Goal: Transaction & Acquisition: Purchase product/service

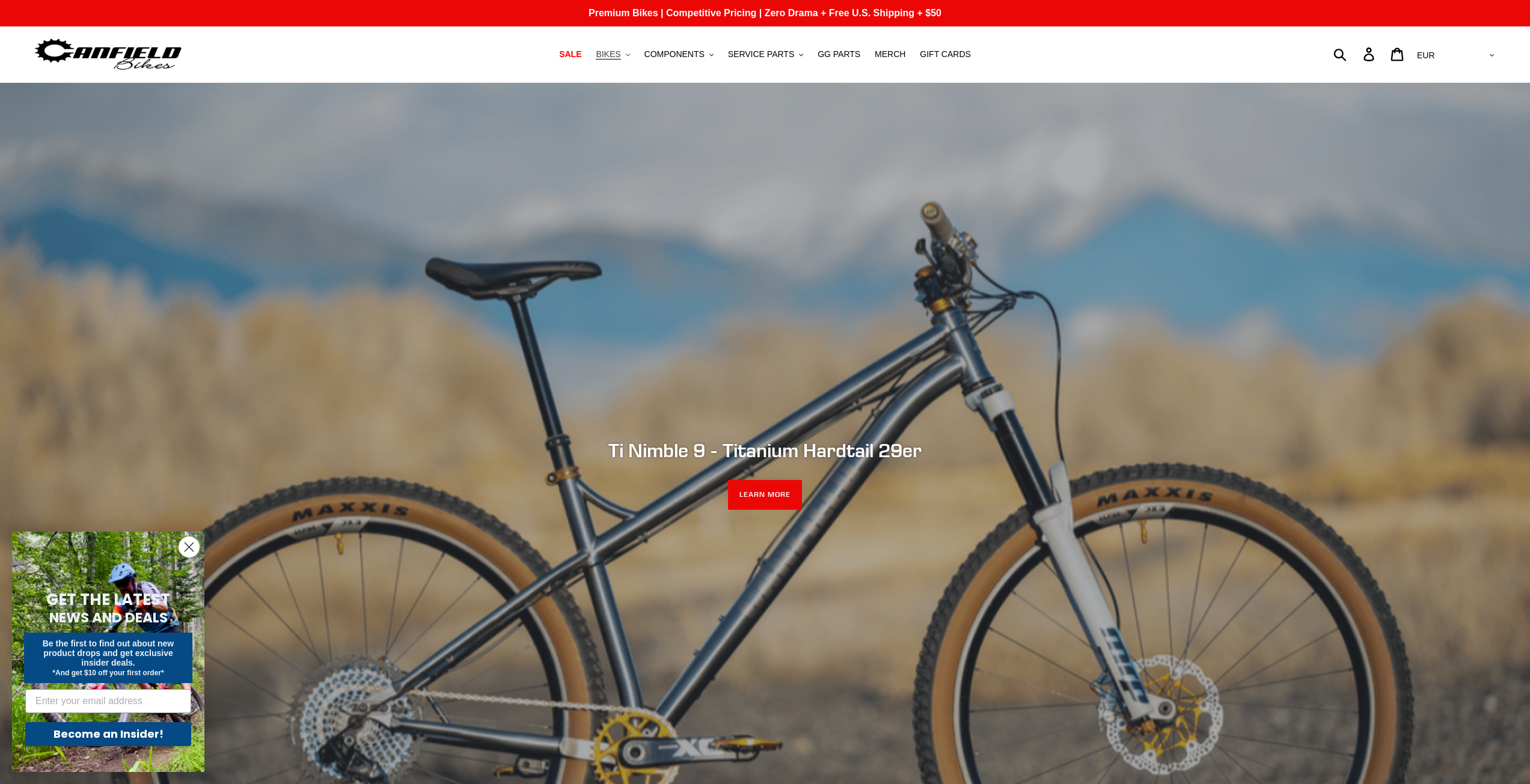
click at [630, 53] on icon ".cls-1{fill:#231f20}" at bounding box center [628, 55] width 4 height 4
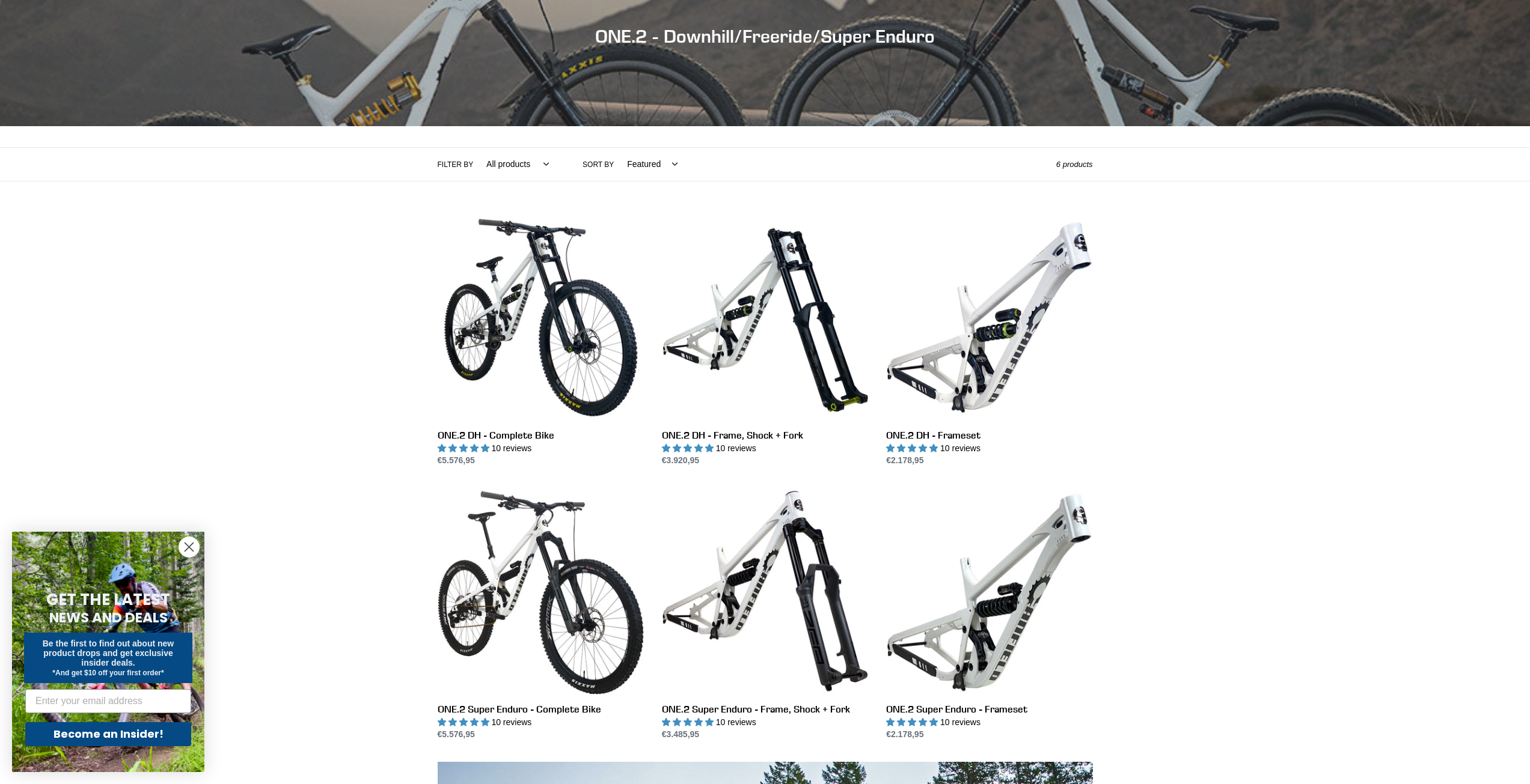
scroll to position [120, 0]
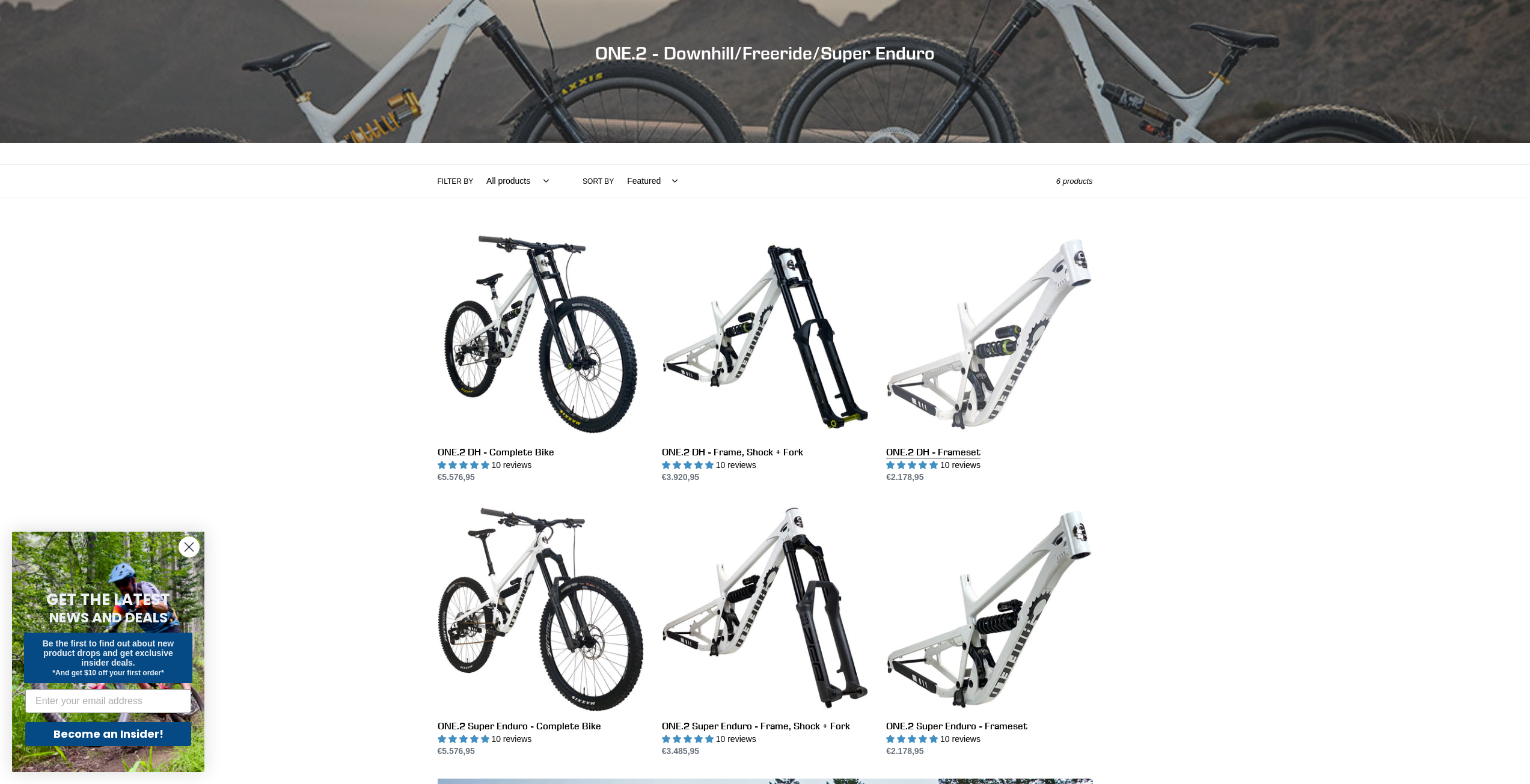
click at [995, 334] on link "ONE.2 DH - Frameset" at bounding box center [989, 358] width 206 height 253
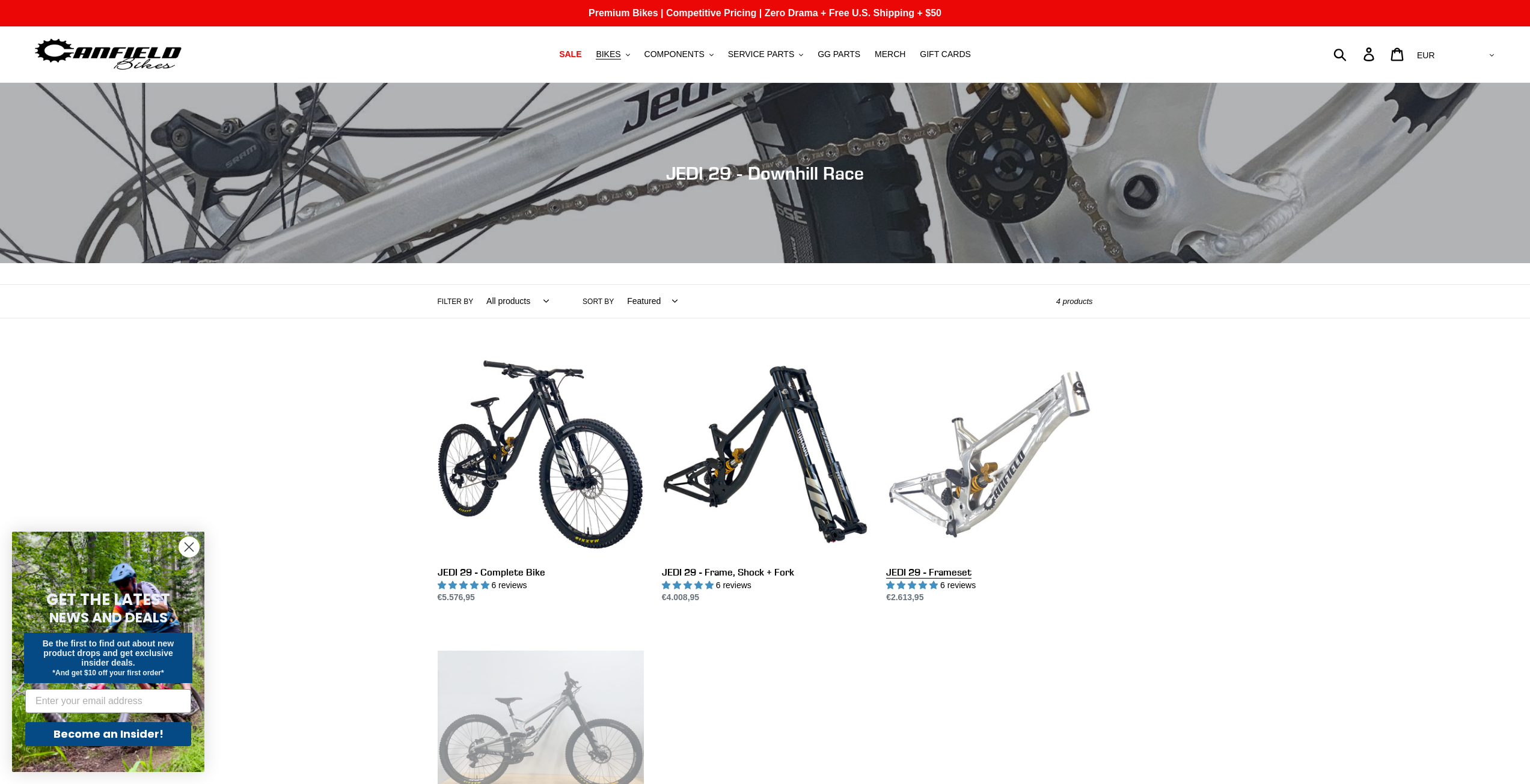
click at [976, 453] on link "JEDI 29 - Frameset" at bounding box center [989, 478] width 206 height 253
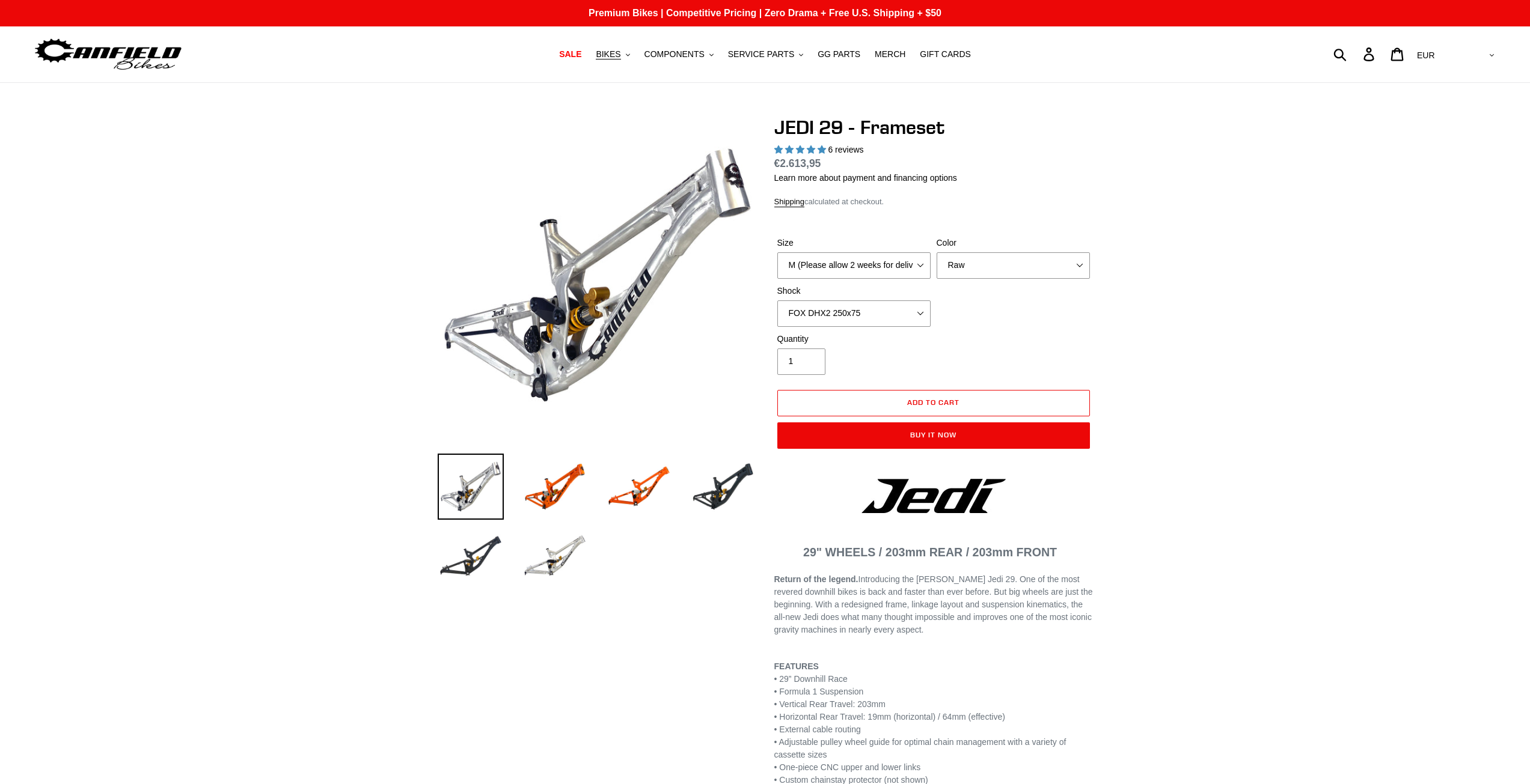
select select "highest-rating"
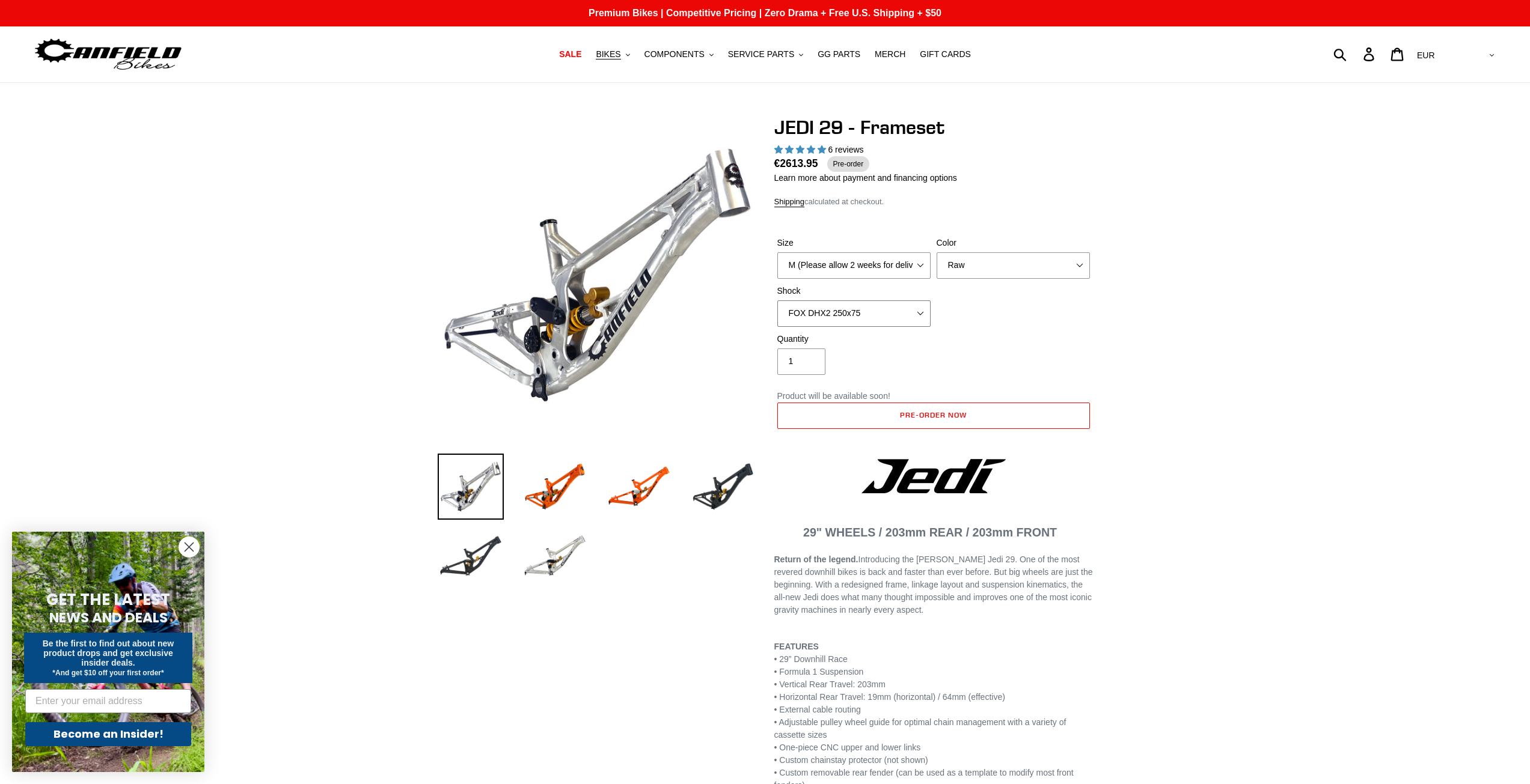
click at [905, 315] on select "No Shock FOX DHX2 250x75 RockShox Vivid Ultimate DH 250x75 EXT e-Storia LOX V3" at bounding box center [854, 313] width 153 height 26
select select "RockShox Vivid Ultimate DH 250x75"
click at [778, 301] on select "No Shock FOX DHX2 250x75 RockShox Vivid Ultimate DH 250x75 EXT e-Storia LOX V3" at bounding box center [854, 313] width 153 height 26
click at [1040, 267] on select "Orange Raw Stealth Black" at bounding box center [1013, 265] width 153 height 26
select select "Stealth Black"
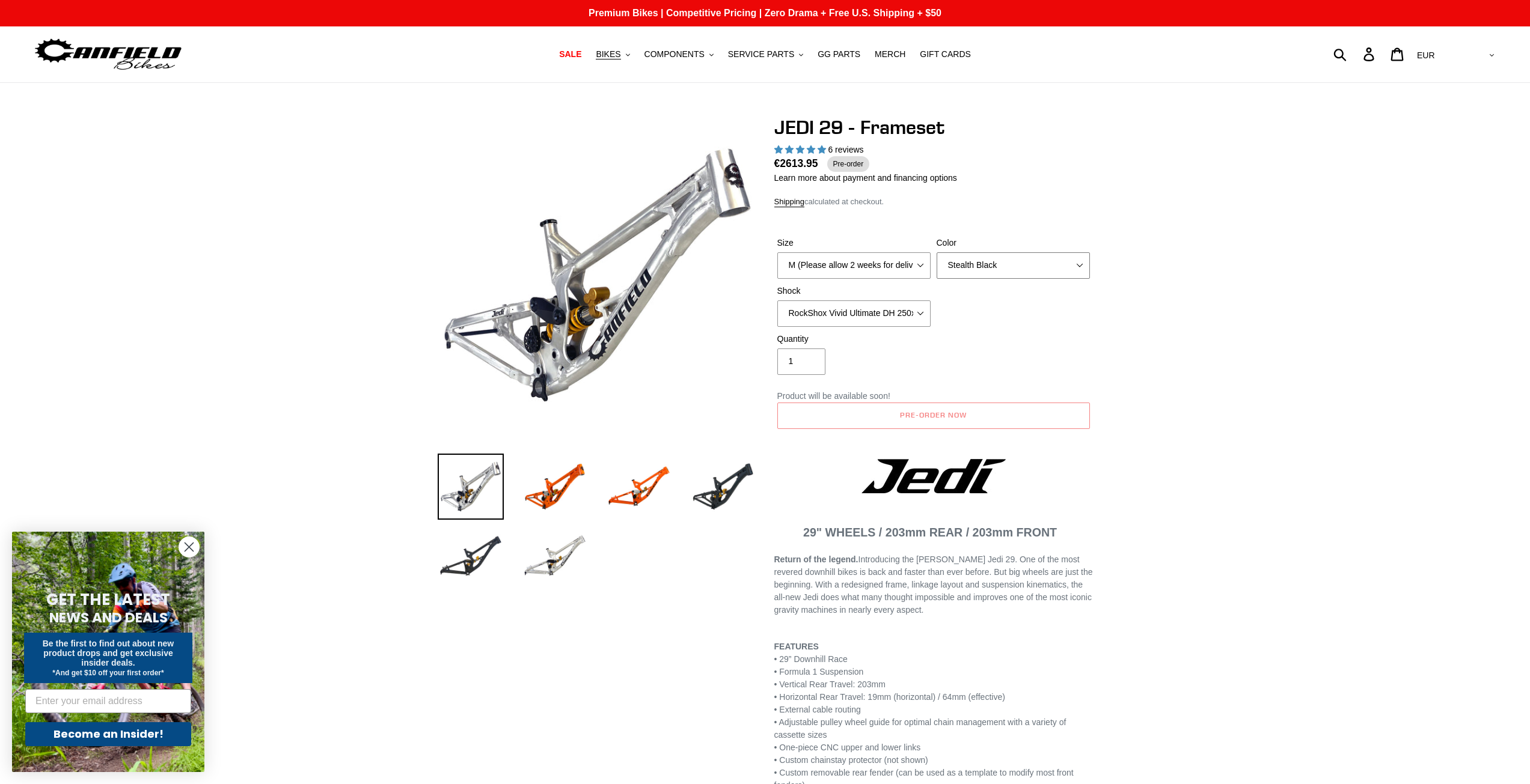
click at [937, 252] on select "Orange Raw Stealth Black" at bounding box center [1013, 265] width 153 height 26
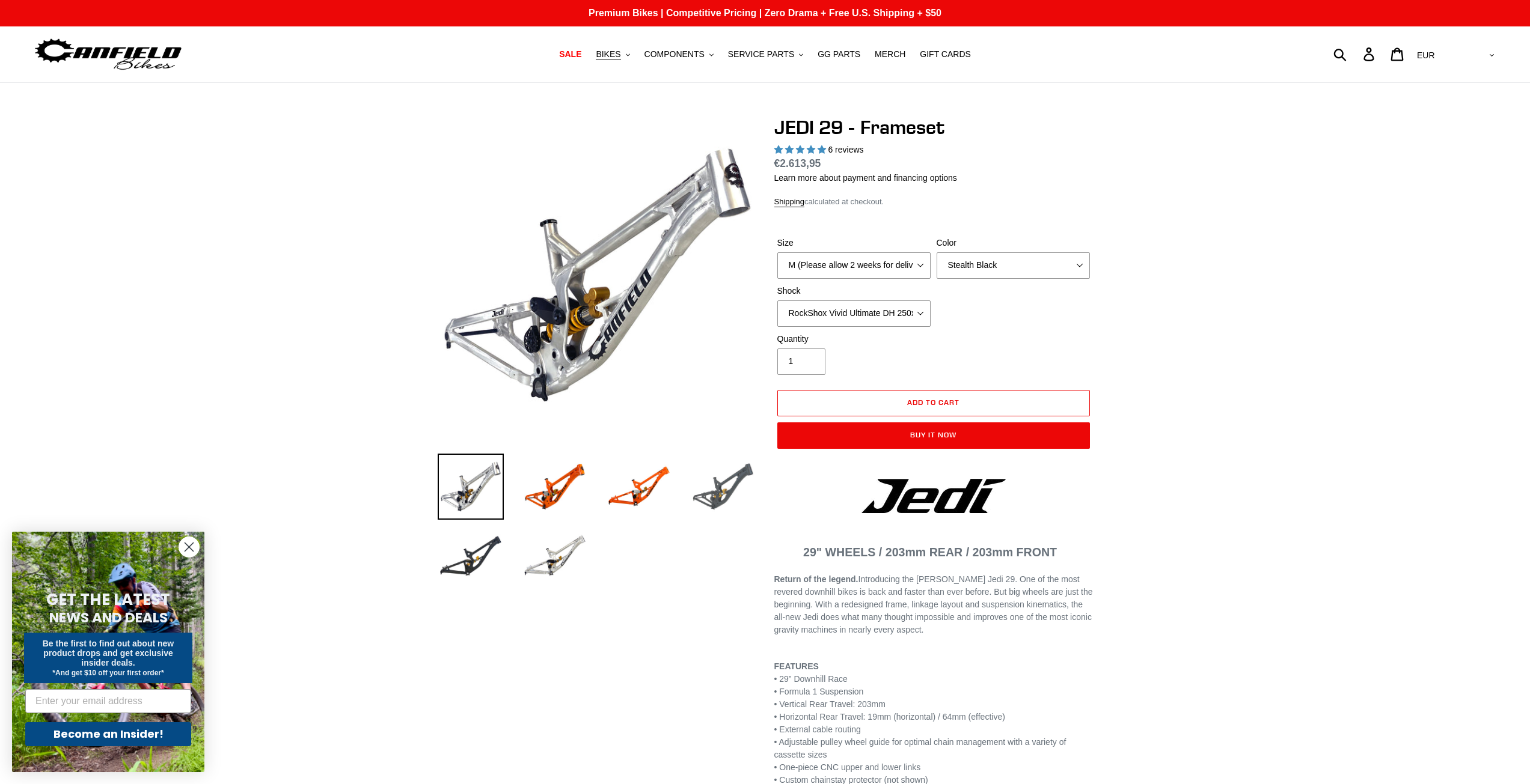
click at [701, 490] on img at bounding box center [723, 487] width 66 height 66
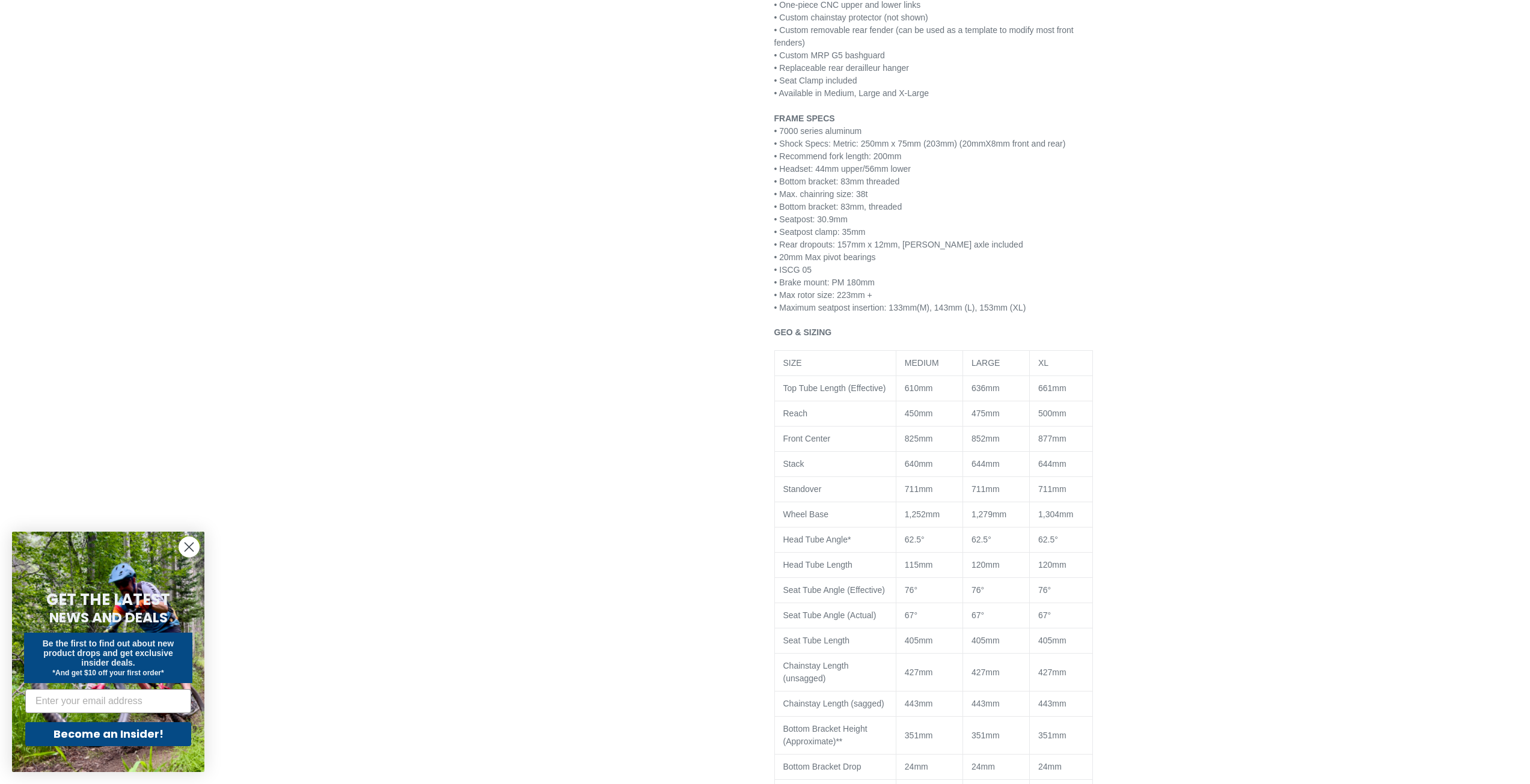
scroll to position [781, 0]
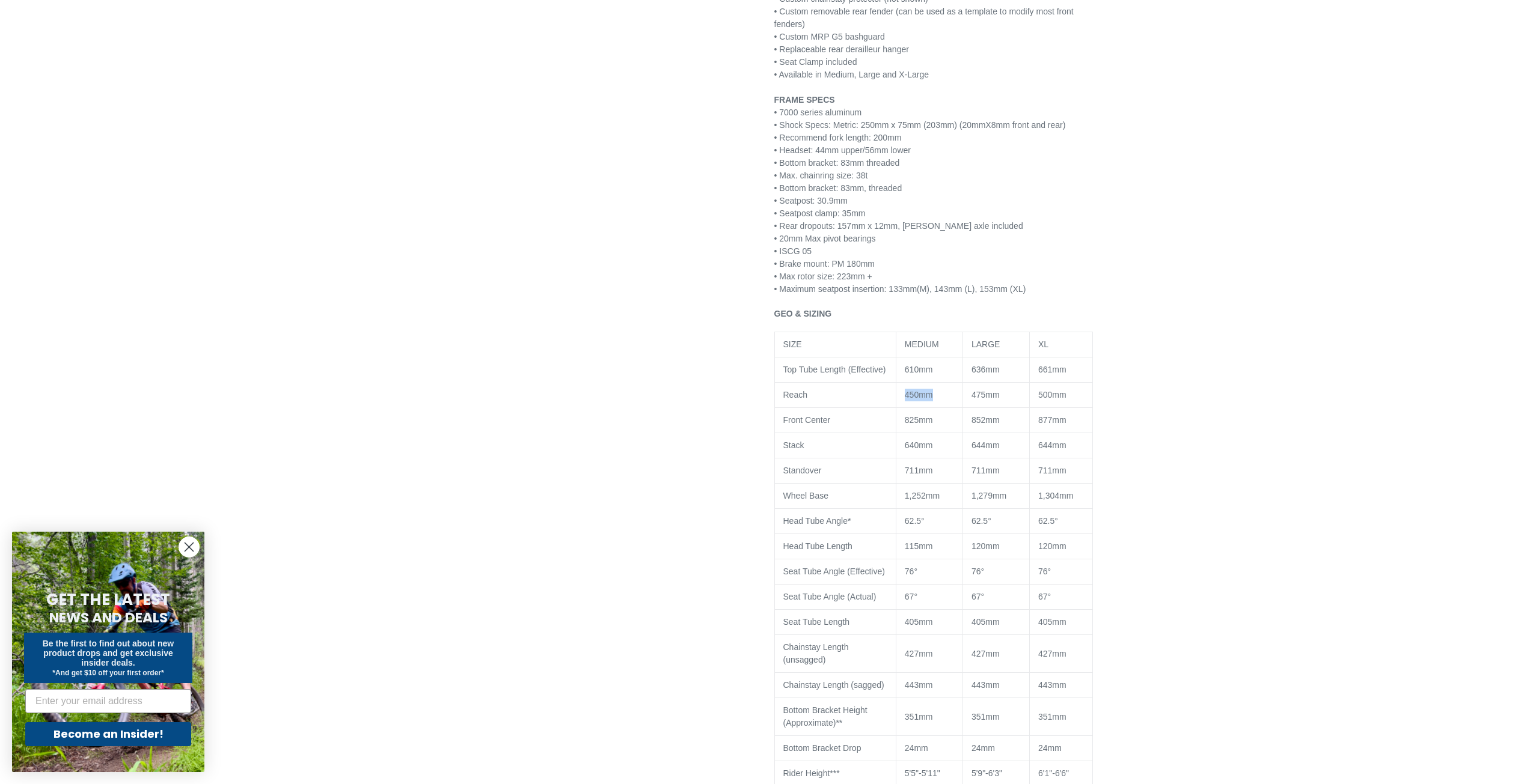
drag, startPoint x: 938, startPoint y: 393, endPoint x: 904, endPoint y: 394, distance: 34.0
click at [905, 394] on p "450mm" at bounding box center [929, 395] width 49 height 13
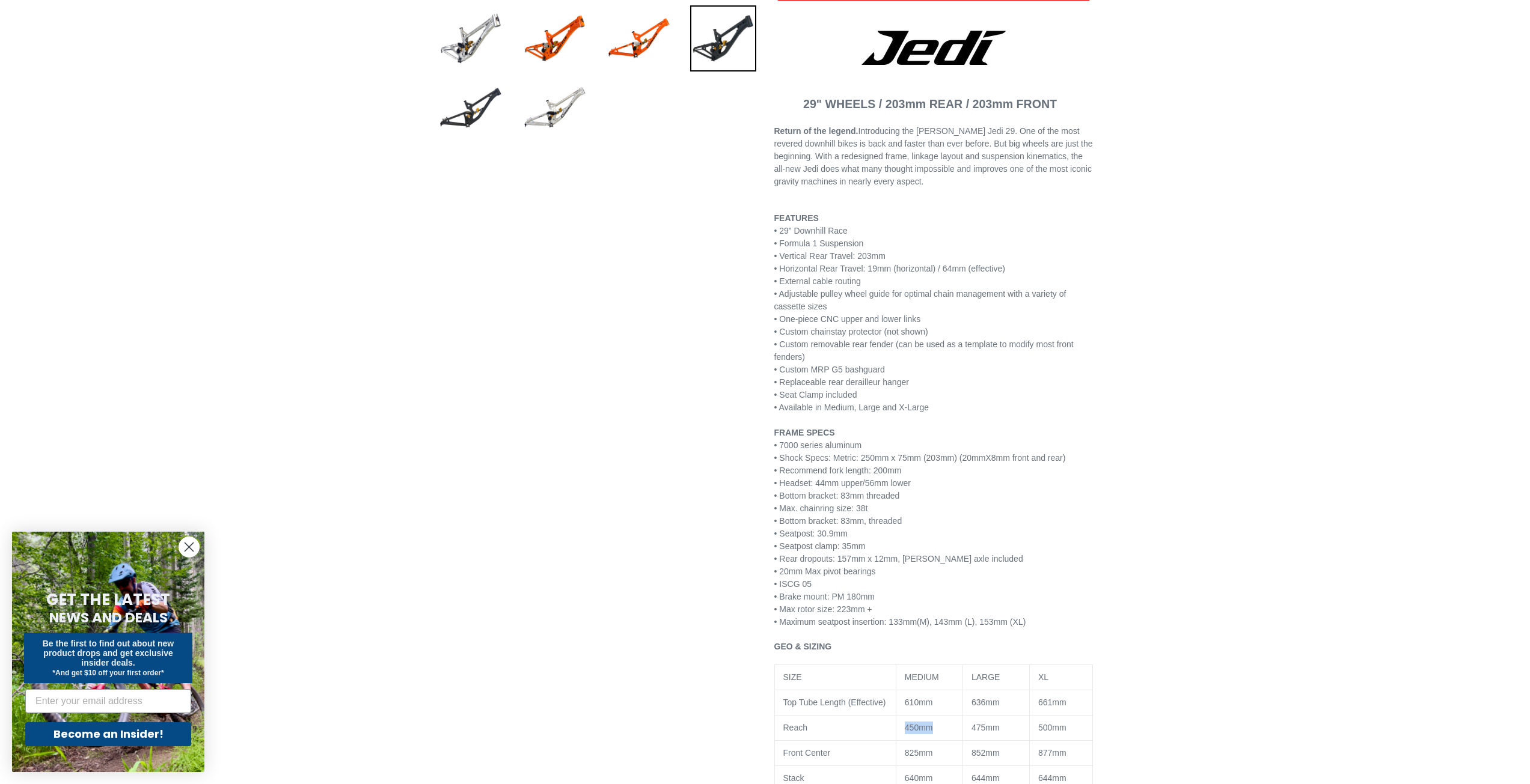
scroll to position [180, 0]
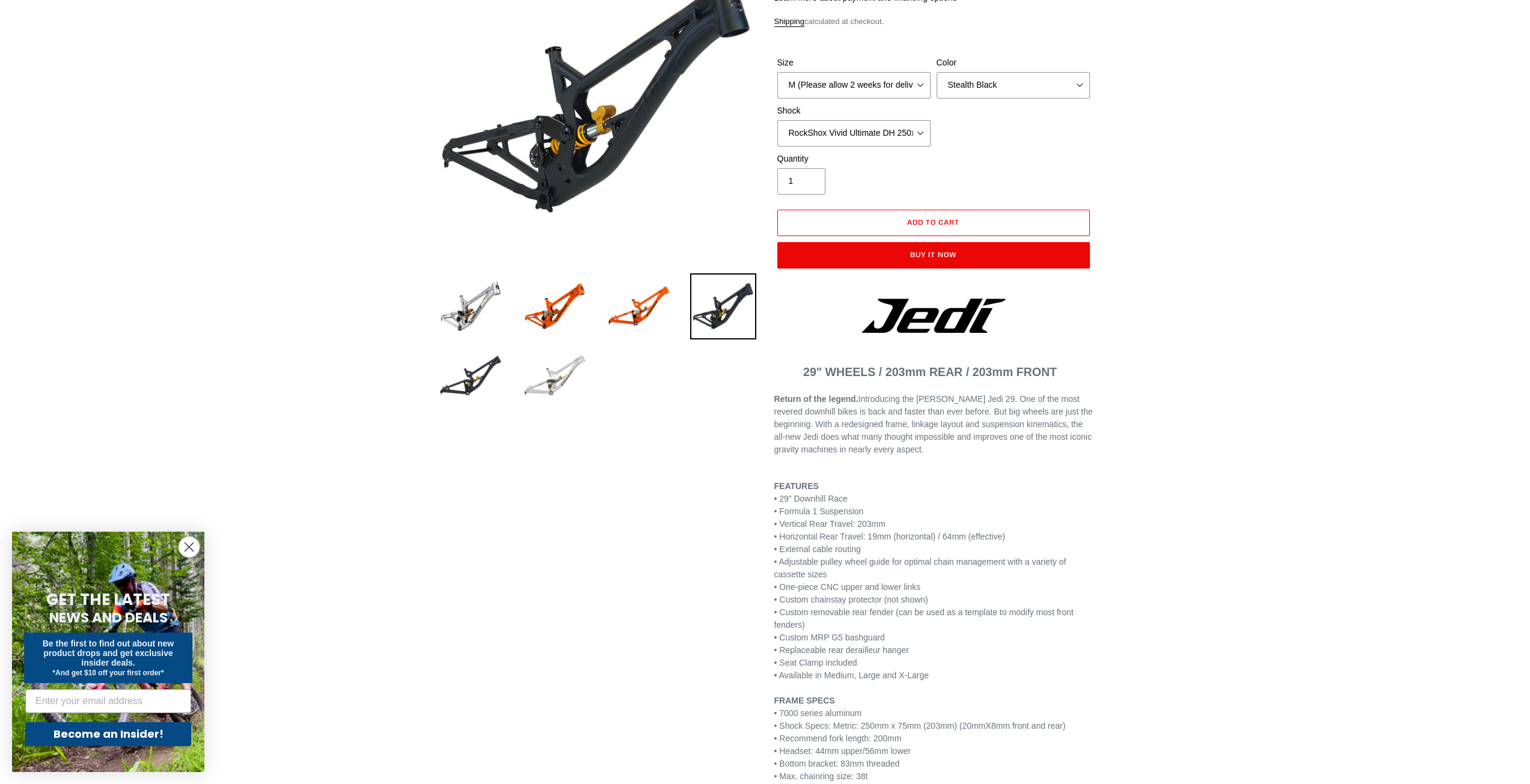
click at [571, 366] on img at bounding box center [555, 376] width 66 height 66
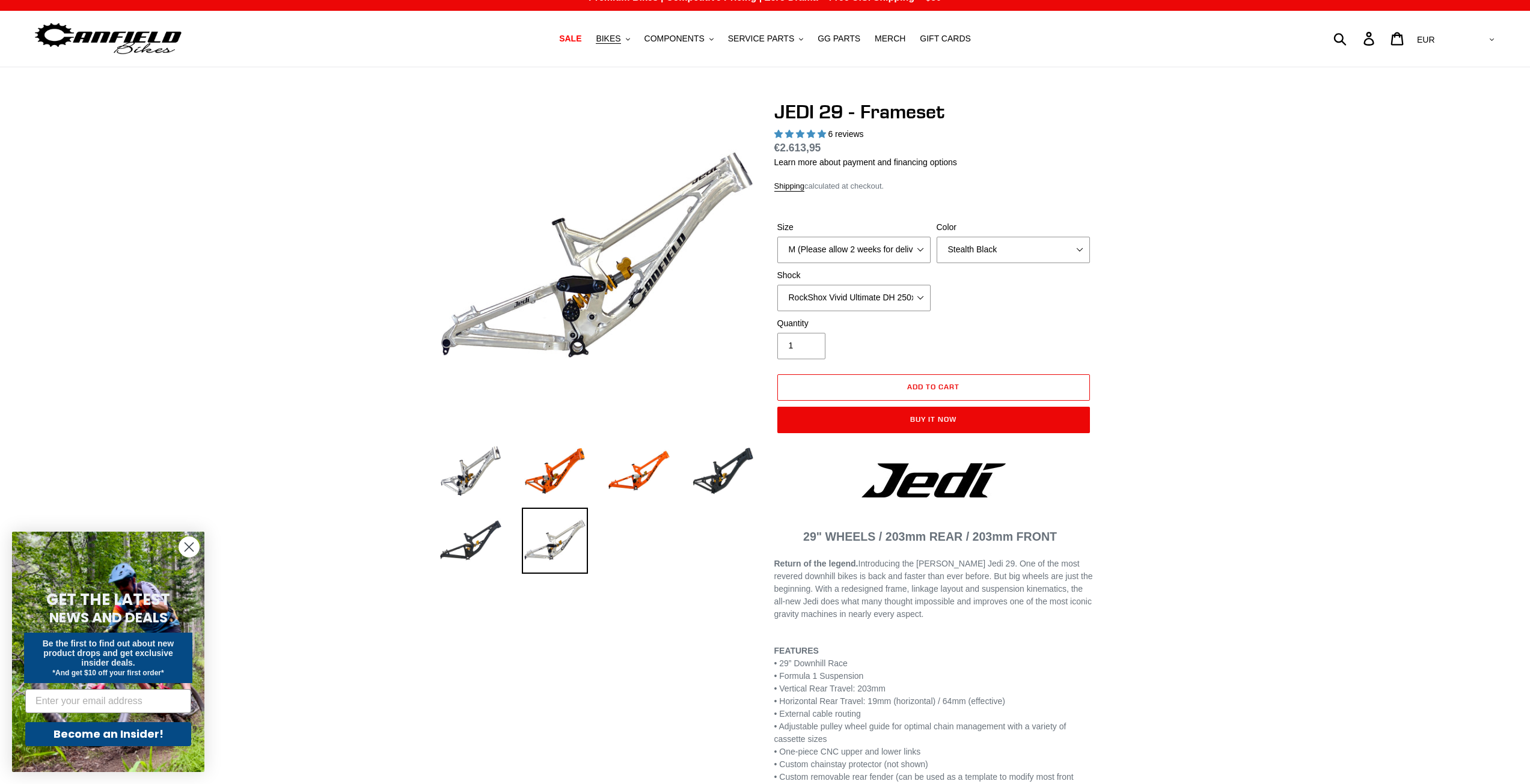
scroll to position [0, 0]
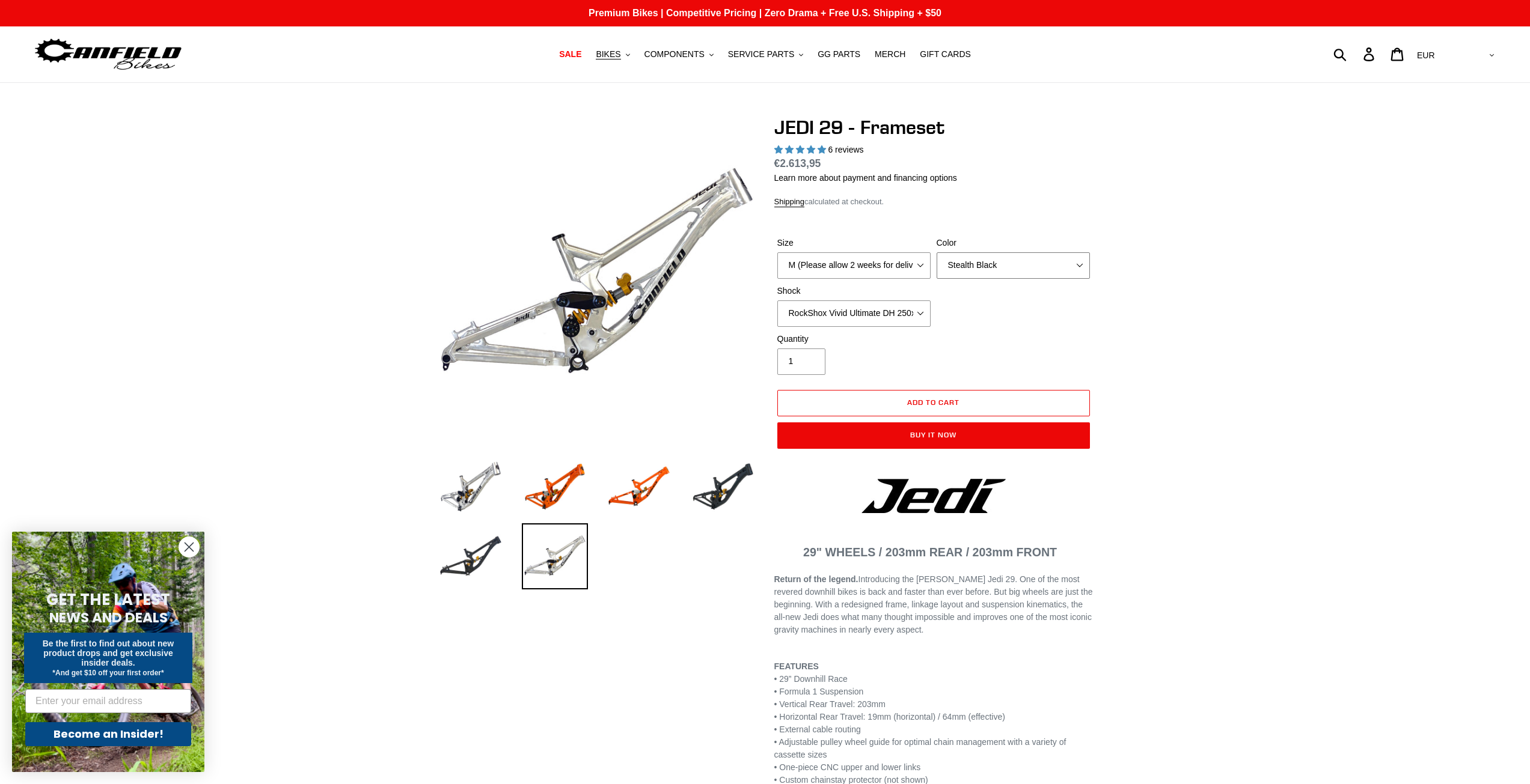
click at [1021, 267] on select "Orange Raw Stealth Black" at bounding box center [1013, 265] width 153 height 26
click at [937, 252] on select "Orange Raw Stealth Black" at bounding box center [1013, 265] width 153 height 26
click at [733, 477] on img at bounding box center [723, 487] width 66 height 66
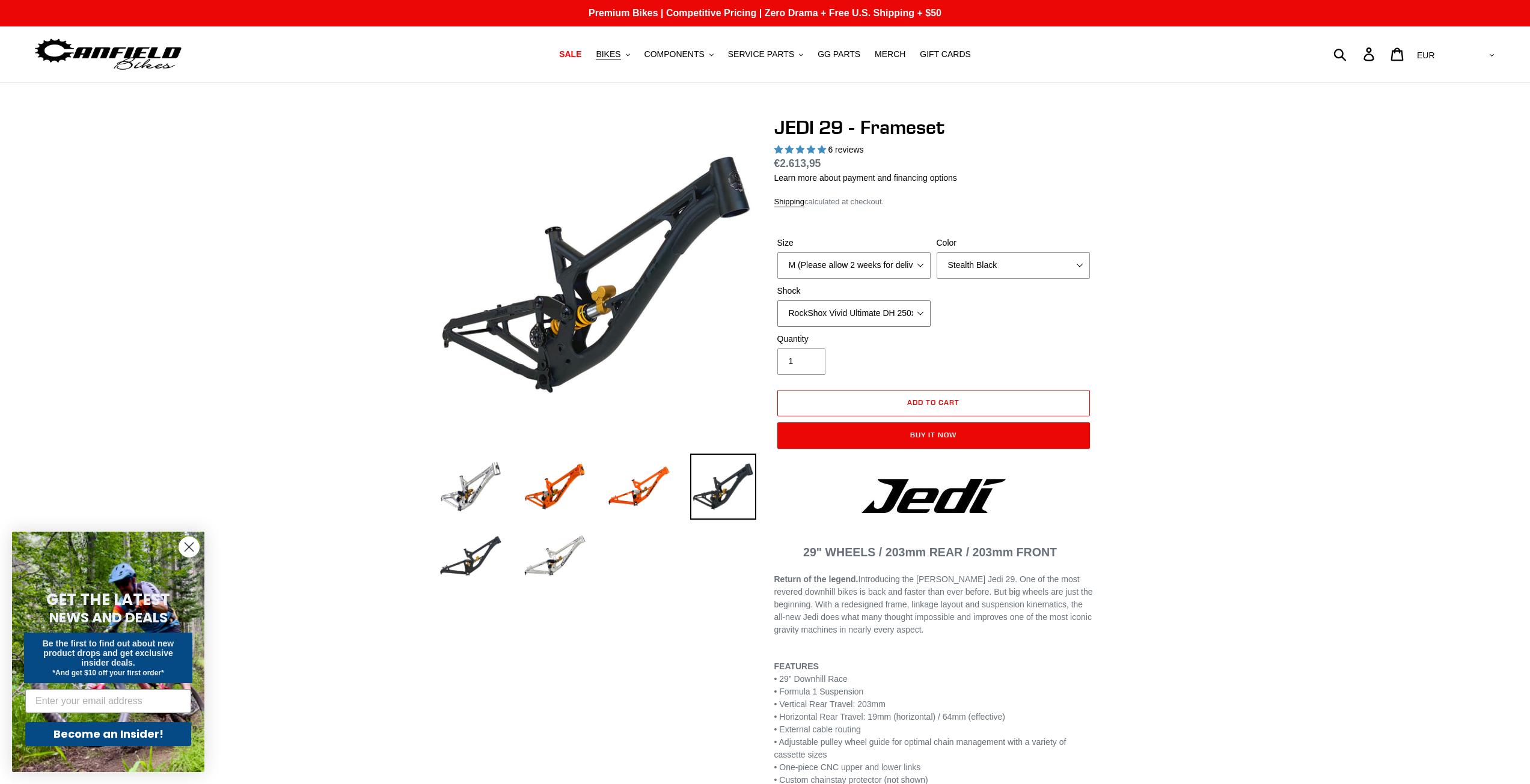
click at [910, 315] on select "No Shock FOX DHX2 250x75 RockShox Vivid Ultimate DH 250x75 EXT e-Storia LOX V3" at bounding box center [854, 313] width 153 height 26
click at [778, 301] on select "No Shock FOX DHX2 250x75 RockShox Vivid Ultimate DH 250x75 EXT e-Storia LOX V3" at bounding box center [854, 313] width 153 height 26
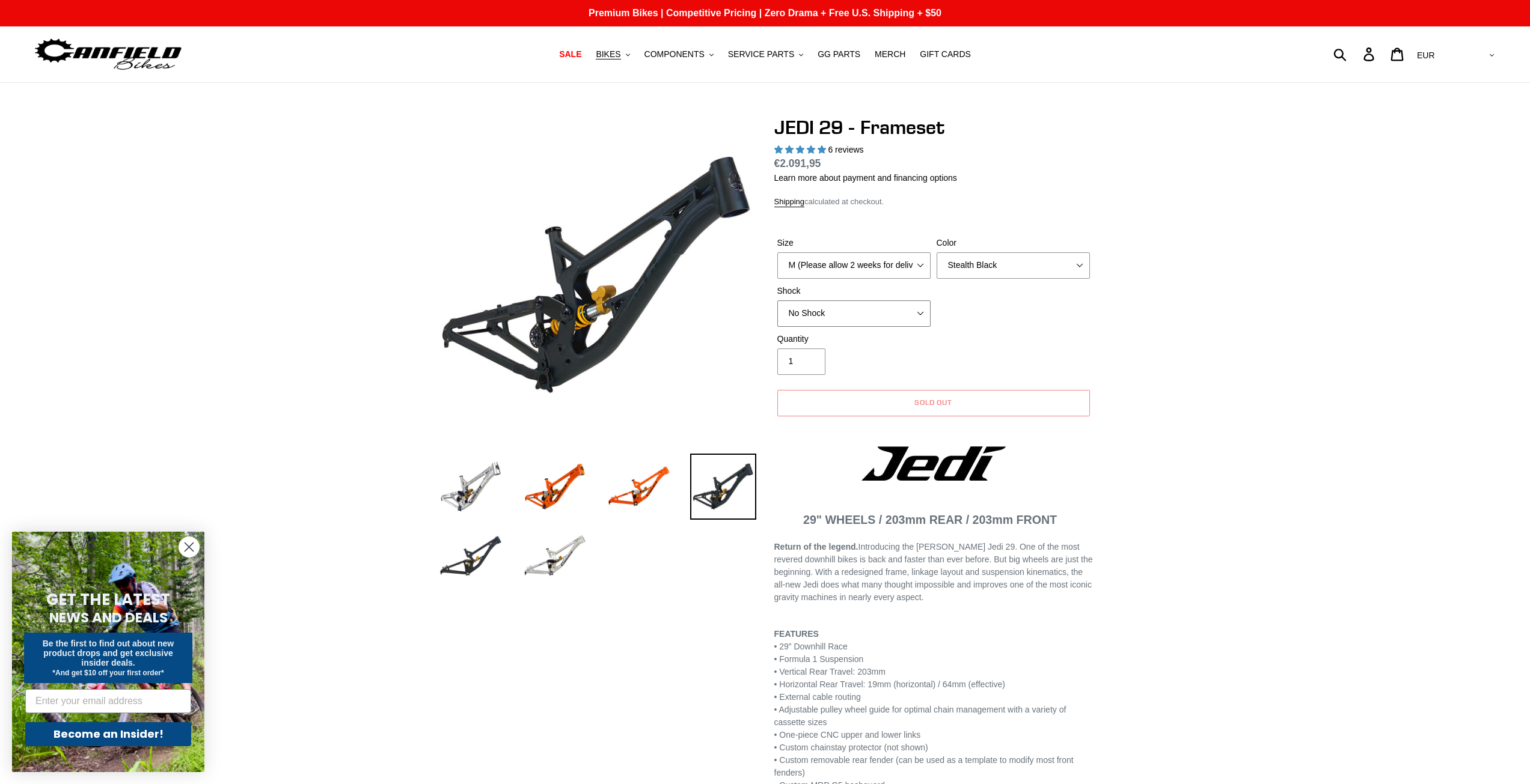
click at [906, 310] on select "No Shock FOX DHX2 250x75 RockShox Vivid Ultimate DH 250x75 EXT e-Storia LOX V3" at bounding box center [854, 313] width 153 height 26
select select "RockShox Vivid Ultimate DH 250x75"
click at [778, 301] on select "No Shock FOX DHX2 250x75 RockShox Vivid Ultimate DH 250x75 EXT e-Storia LOX V3" at bounding box center [854, 313] width 153 height 26
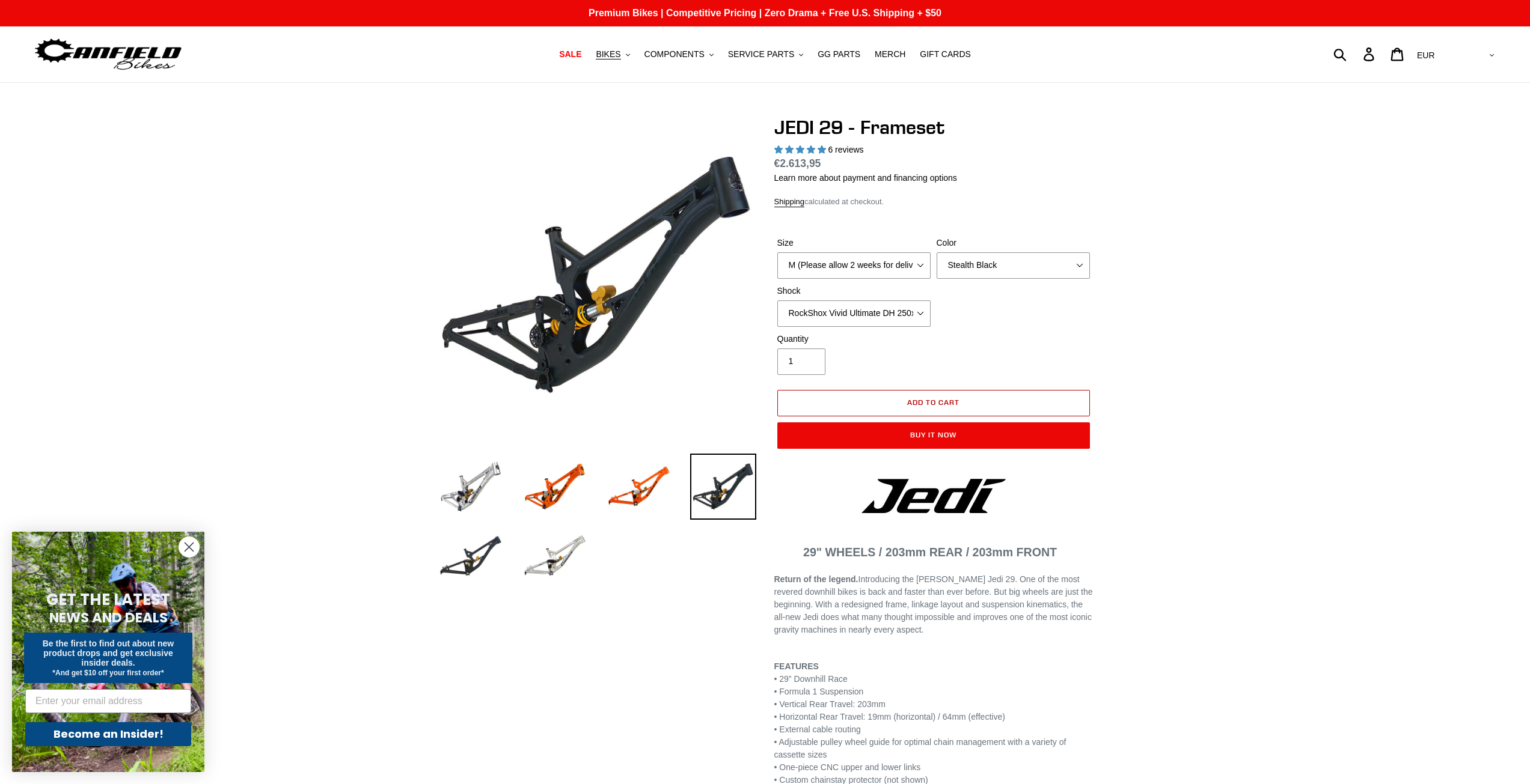
click at [948, 398] on span "Add to cart" at bounding box center [933, 402] width 52 height 9
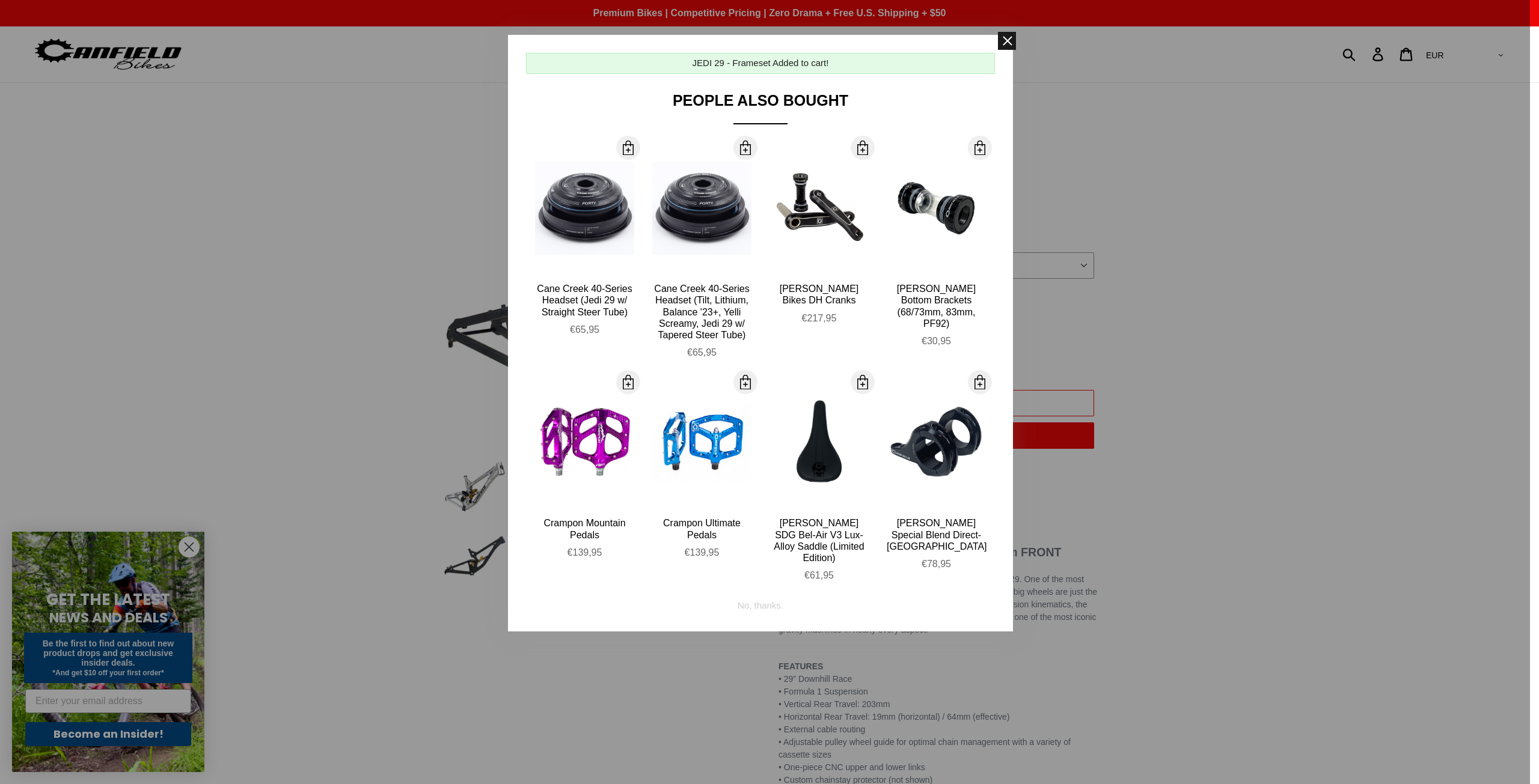
click at [1011, 45] on span at bounding box center [1006, 40] width 18 height 18
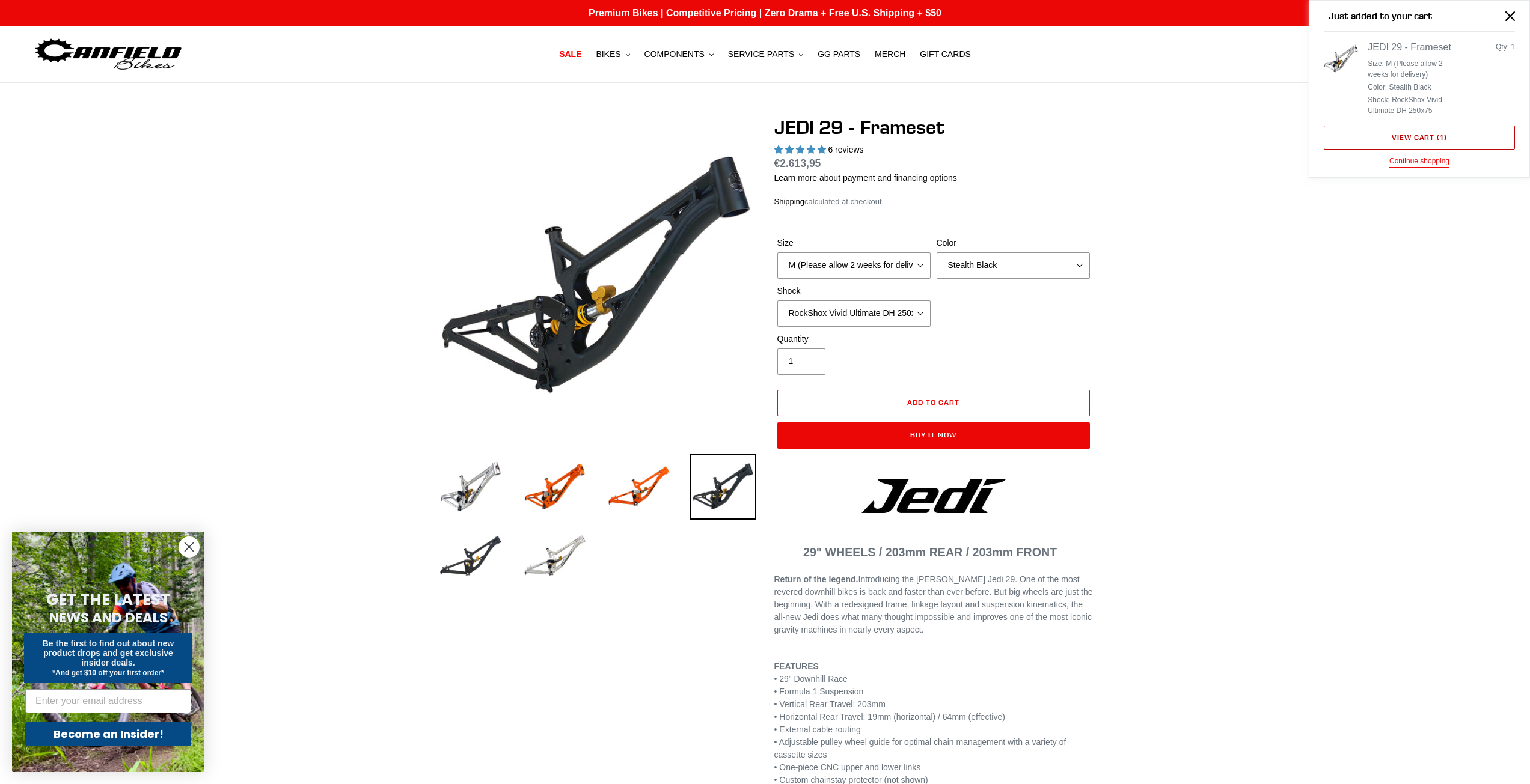
click at [1448, 135] on link "View cart ( 1 )" at bounding box center [1419, 137] width 191 height 24
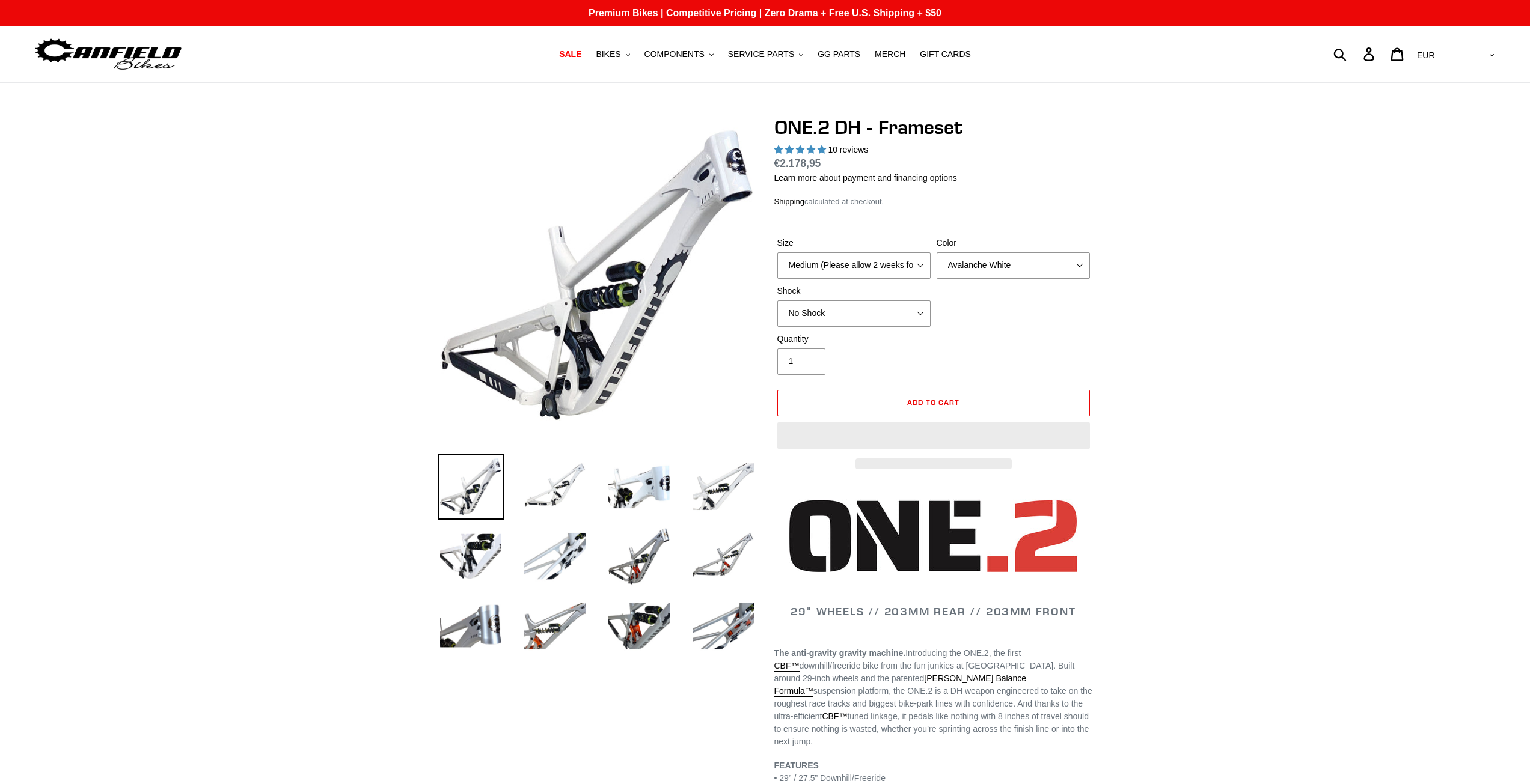
select select "highest-rating"
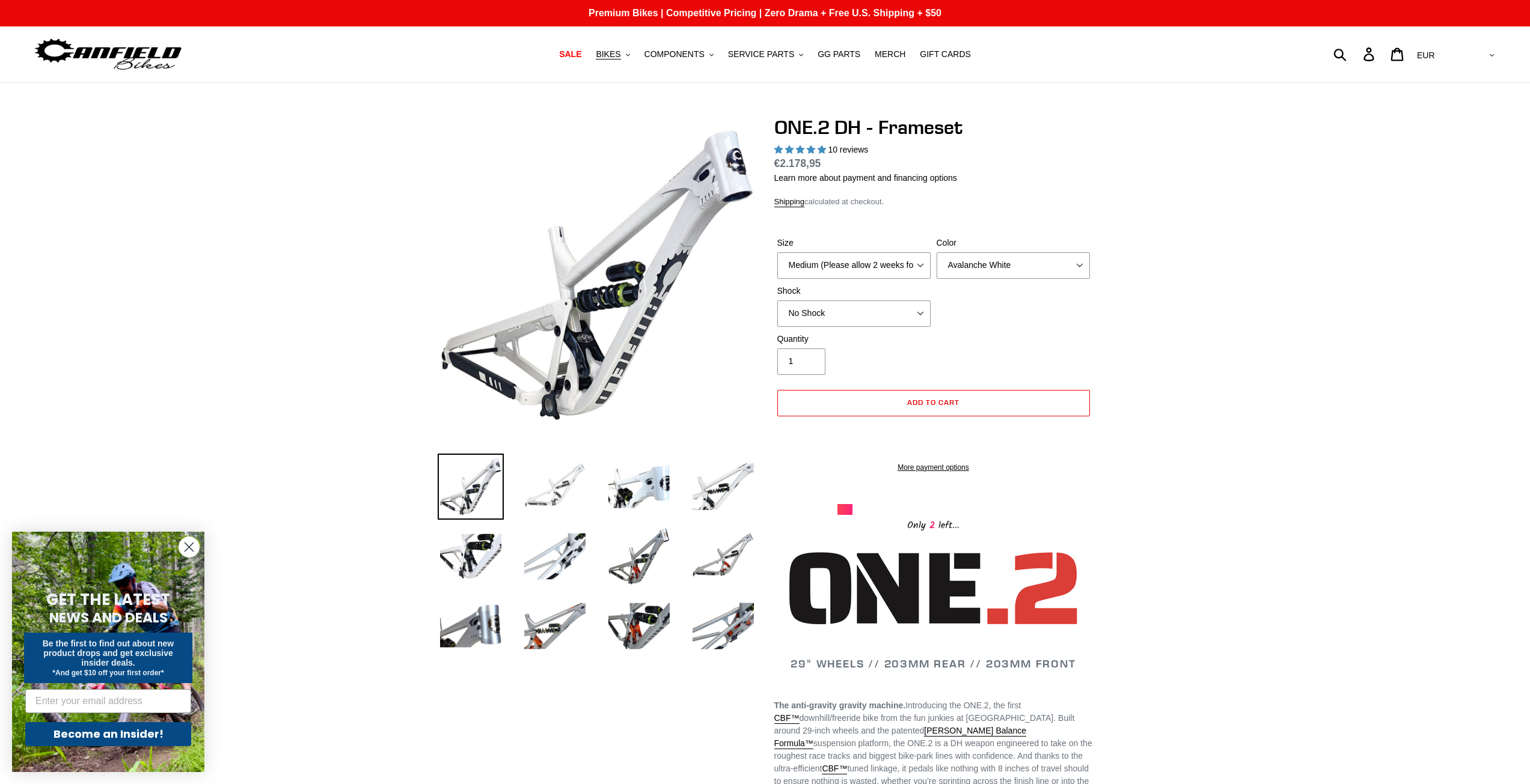
click at [554, 486] on img at bounding box center [555, 487] width 66 height 66
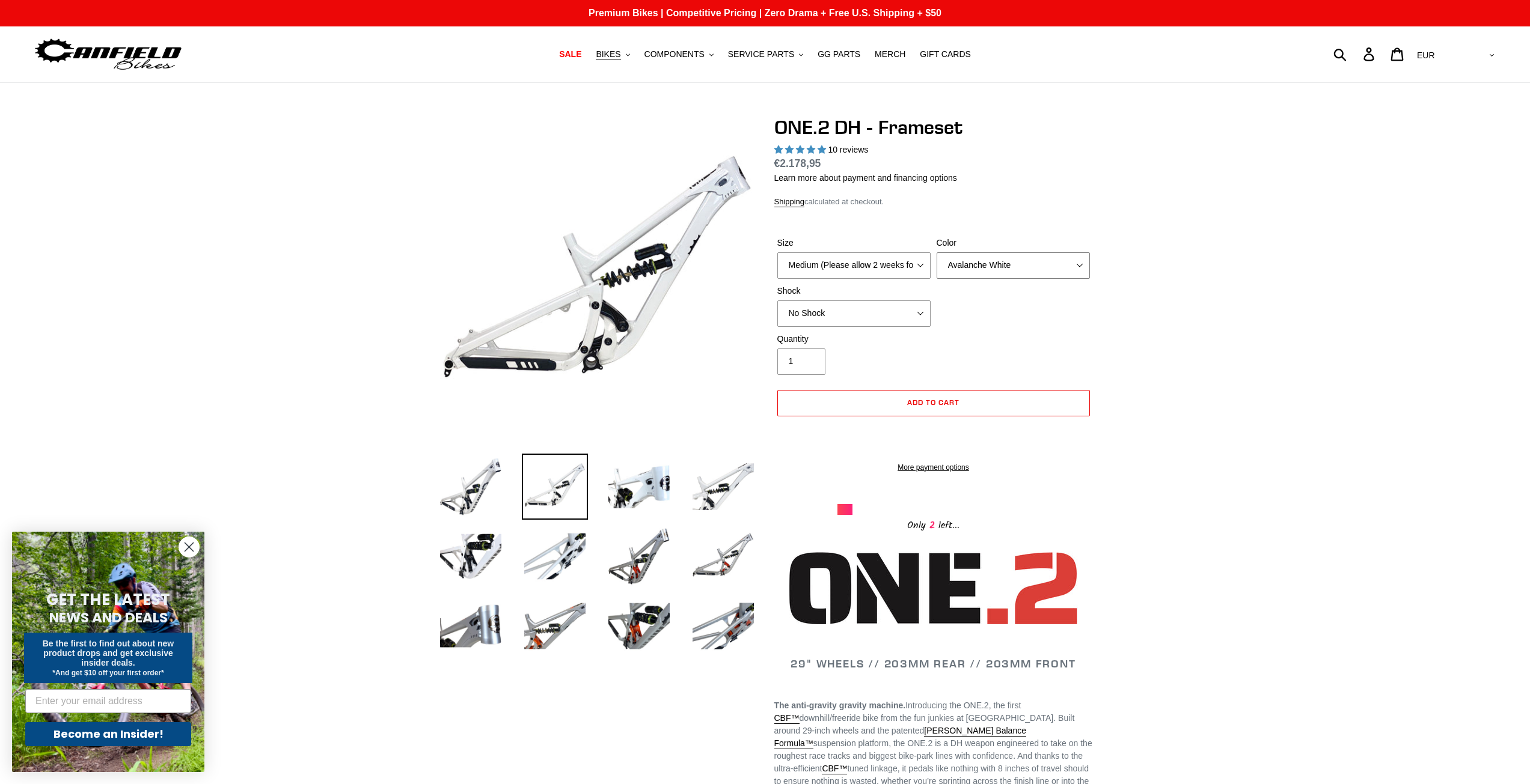
click at [981, 269] on select "Avalanche White Bentonite Grey" at bounding box center [1013, 265] width 153 height 26
select select "Bentonite Grey"
click at [937, 252] on select "Avalanche White Bentonite Grey" at bounding box center [1013, 265] width 153 height 26
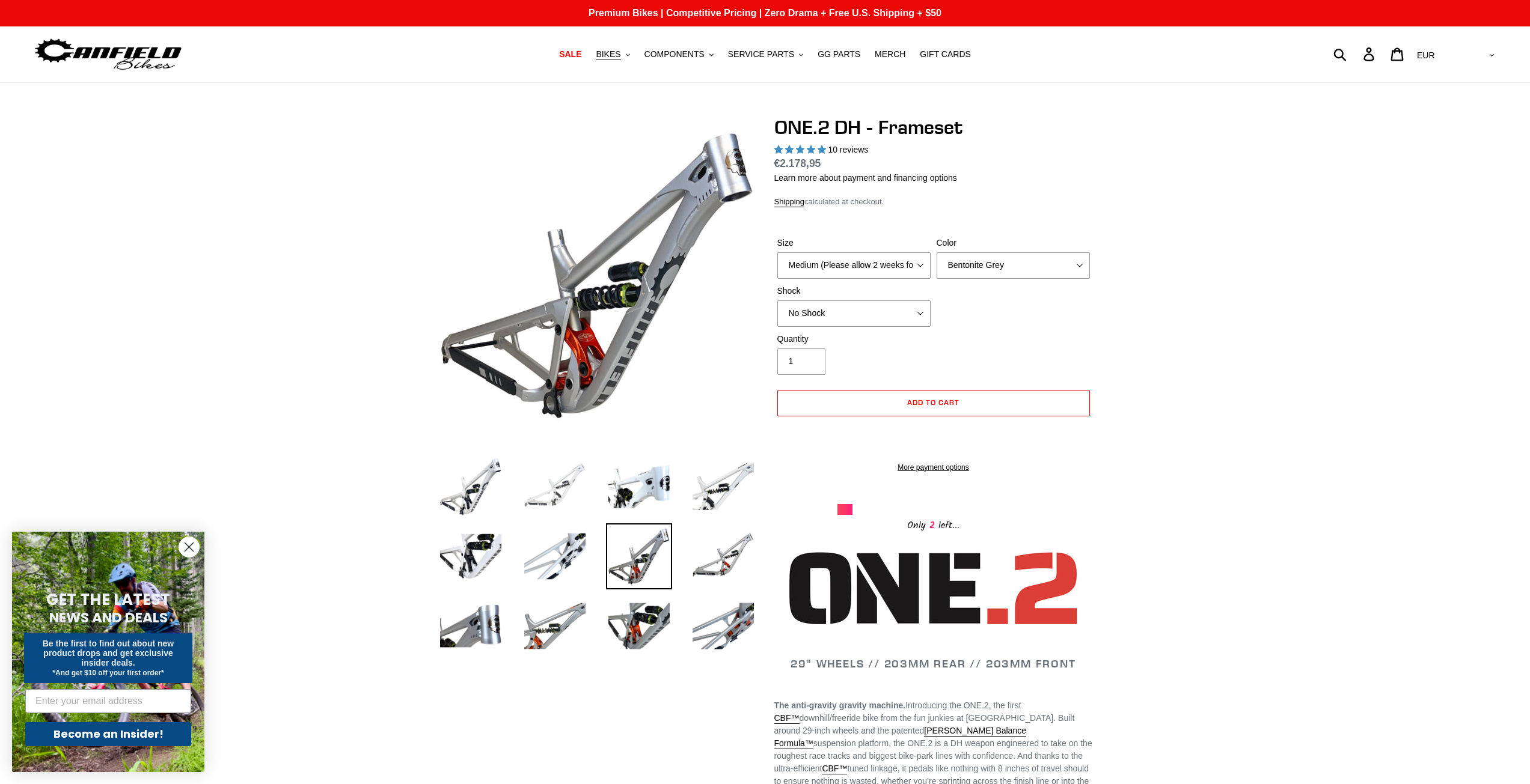
click at [559, 490] on img at bounding box center [555, 487] width 66 height 66
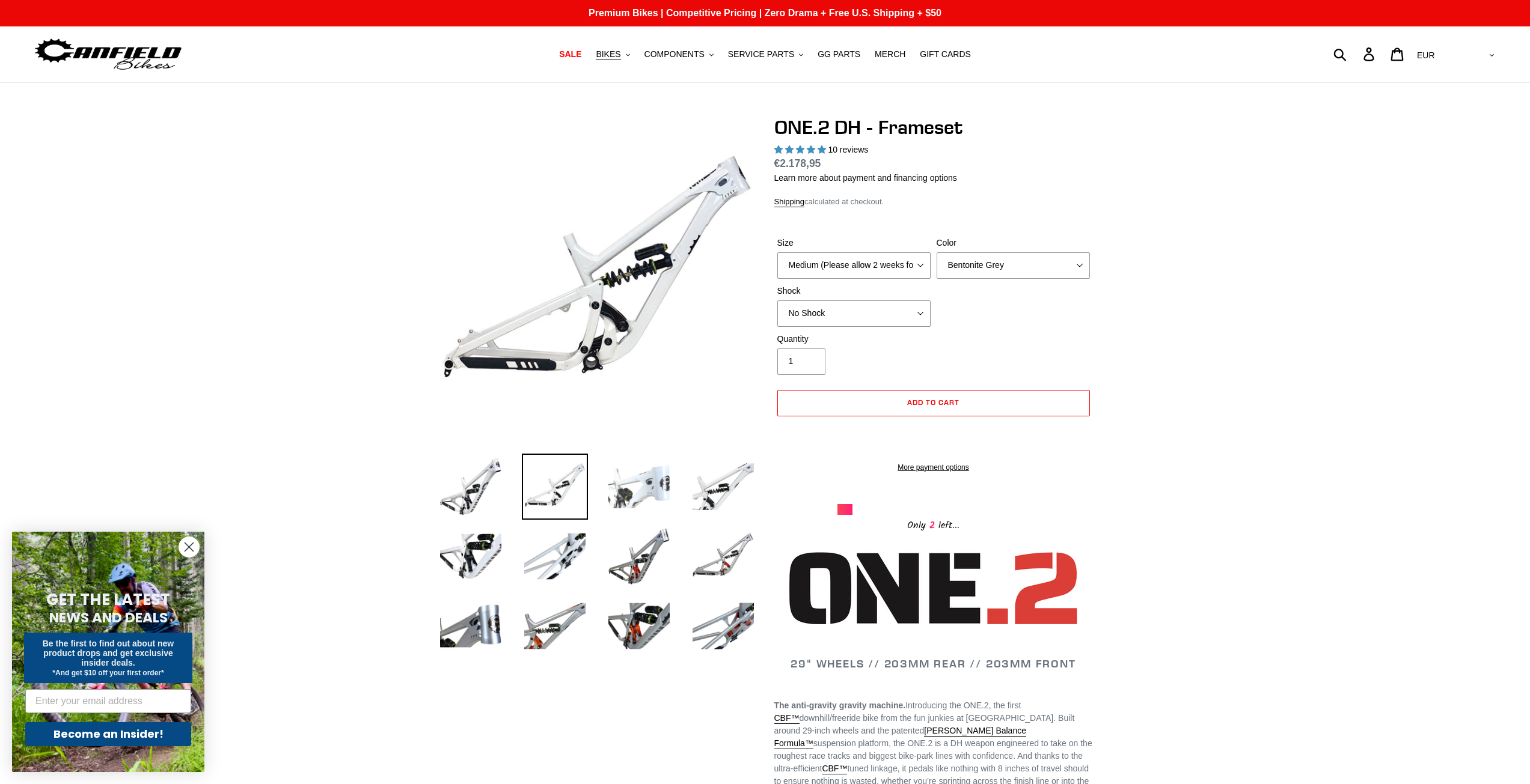
click at [643, 484] on img at bounding box center [639, 487] width 66 height 66
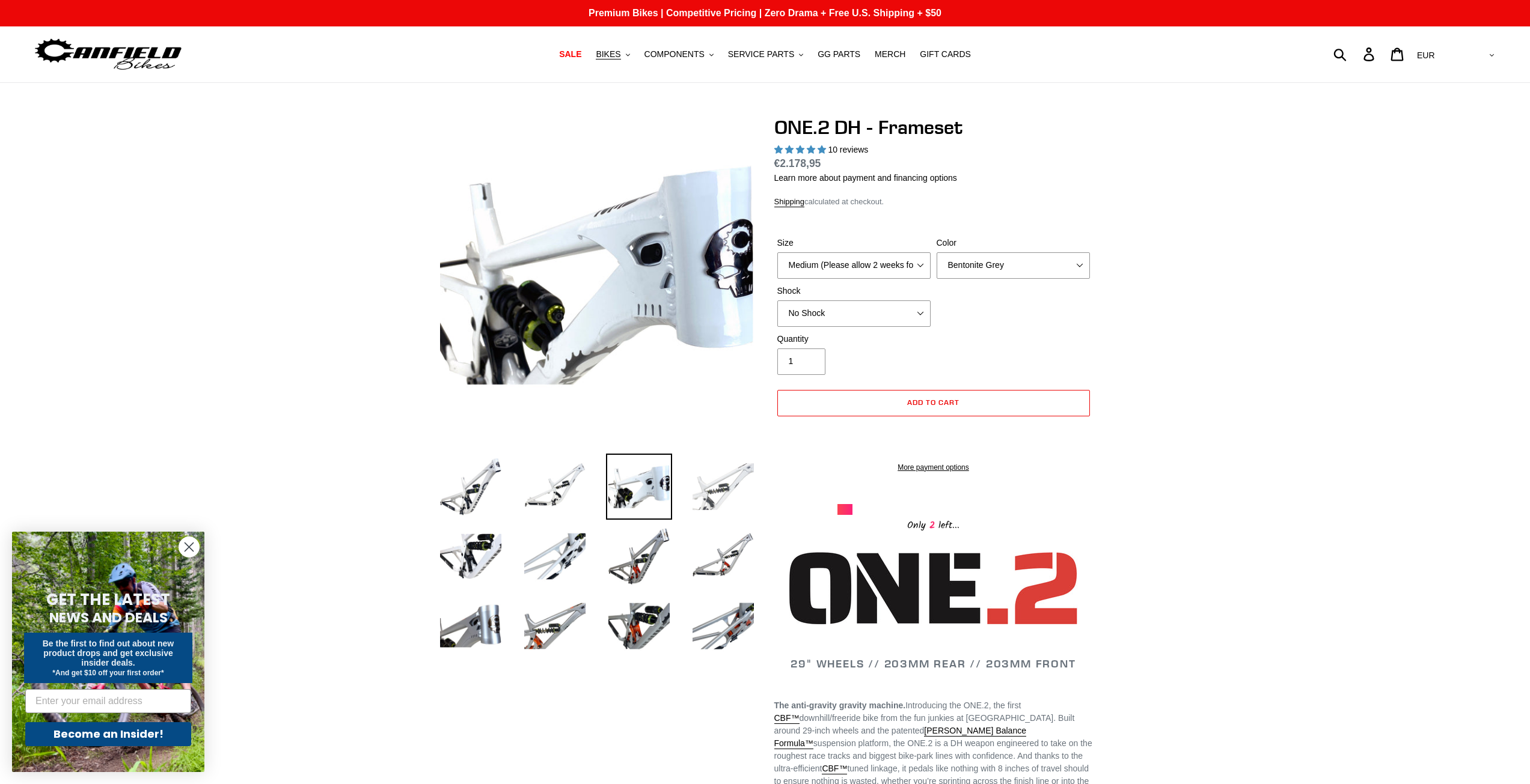
click at [736, 477] on img at bounding box center [723, 487] width 66 height 66
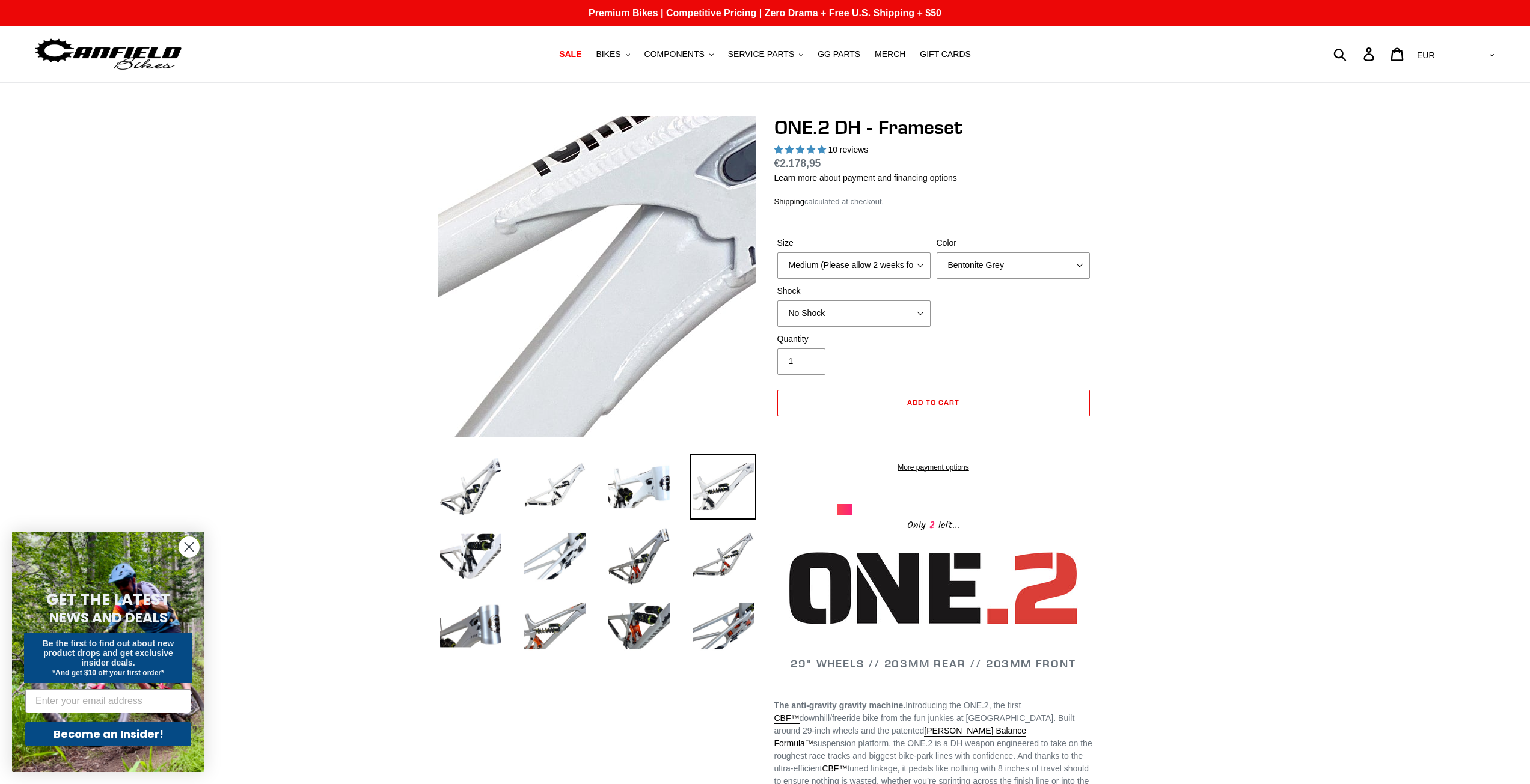
click at [722, 182] on img at bounding box center [236, 544] width 1231 height 1231
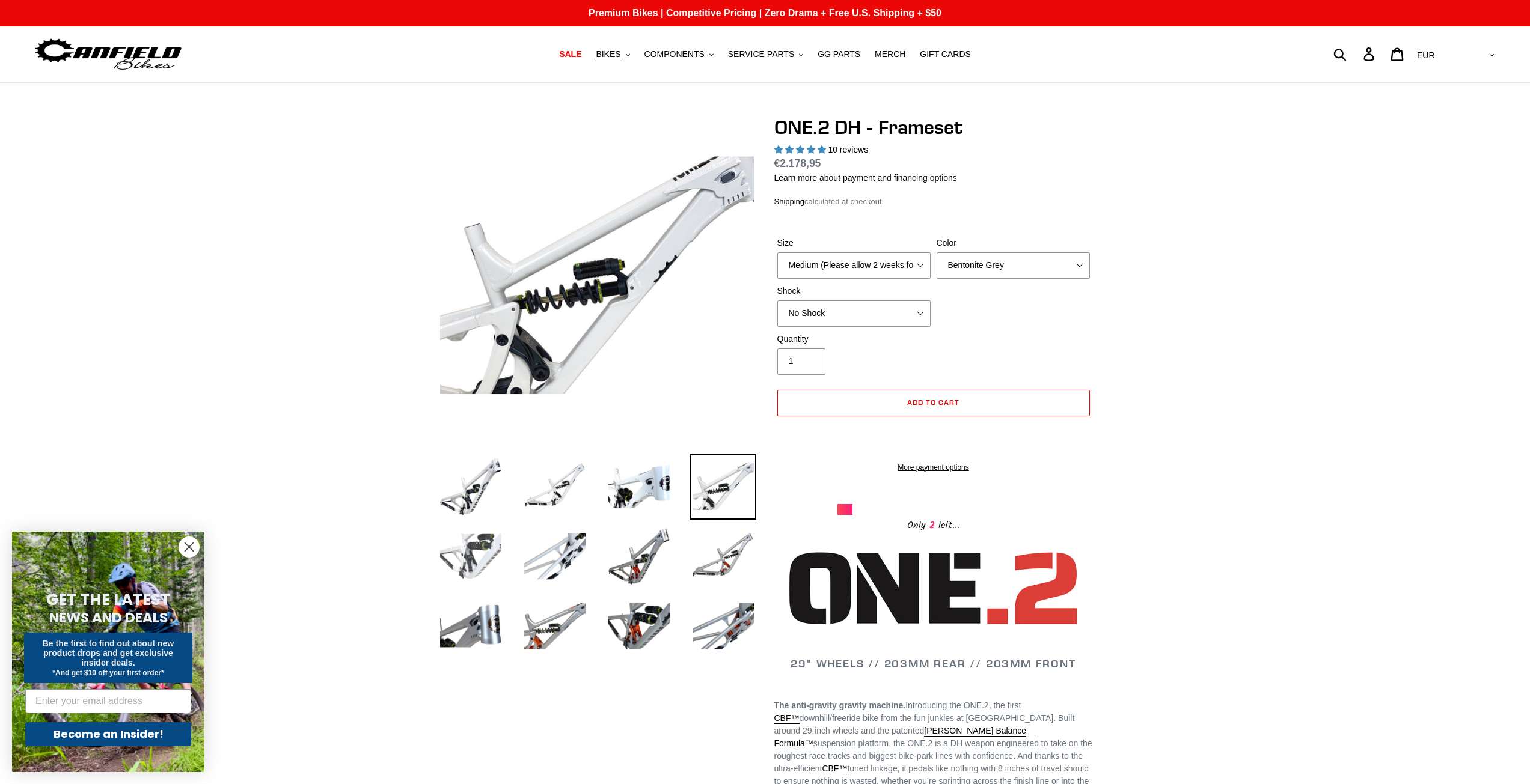
click at [477, 575] on img at bounding box center [471, 556] width 66 height 66
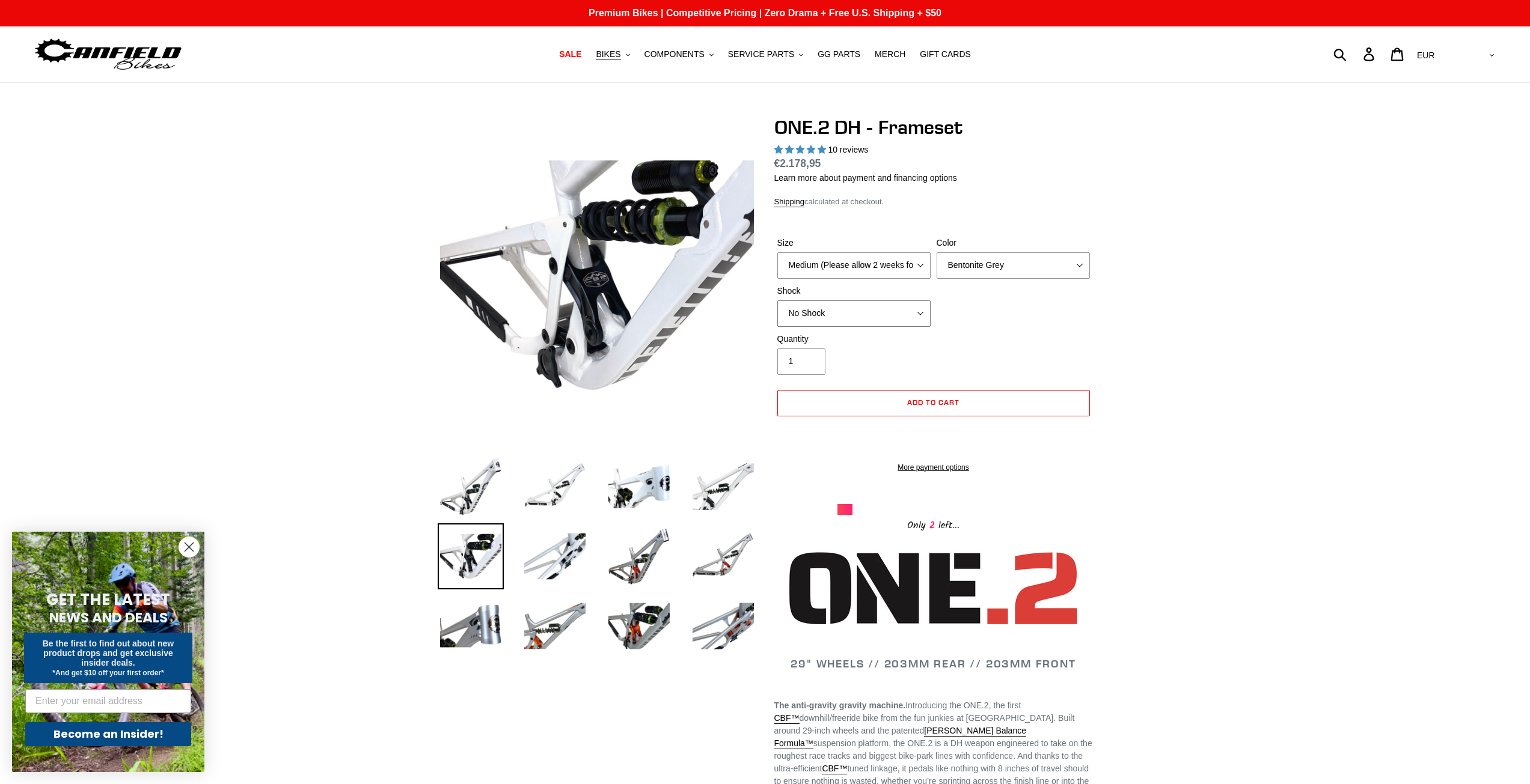
click at [880, 316] on select "No Shock Fox DHX2 Coil RockShox Vivid Coil EXT Storia LOK V3 (Custom Order)" at bounding box center [854, 313] width 153 height 26
select select "RockShox Vivid Coil"
click at [778, 301] on select "No Shock Fox DHX2 Coil RockShox Vivid Coil EXT Storia LOK V3 (Custom Order)" at bounding box center [854, 313] width 153 height 26
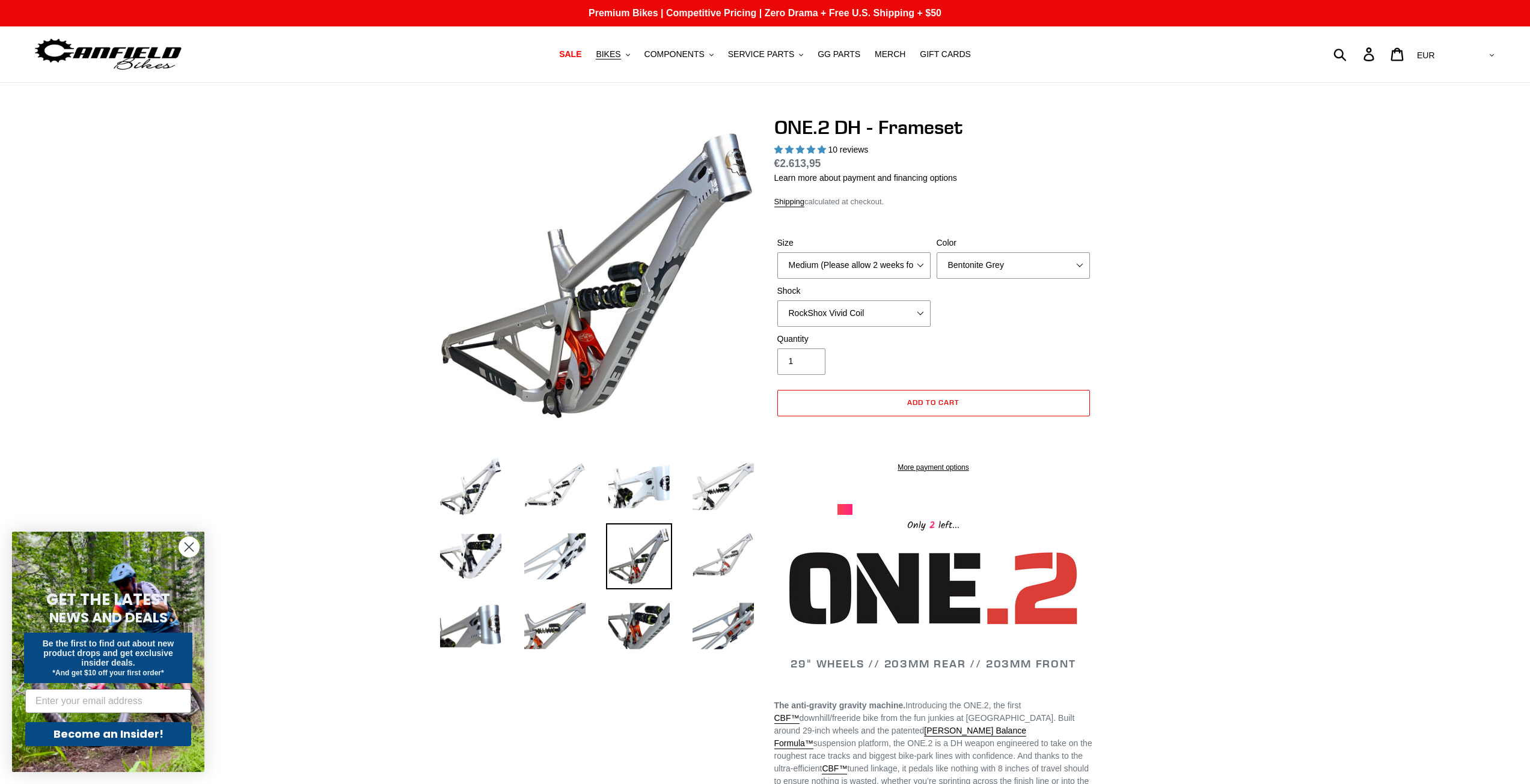
click at [721, 551] on img at bounding box center [723, 556] width 66 height 66
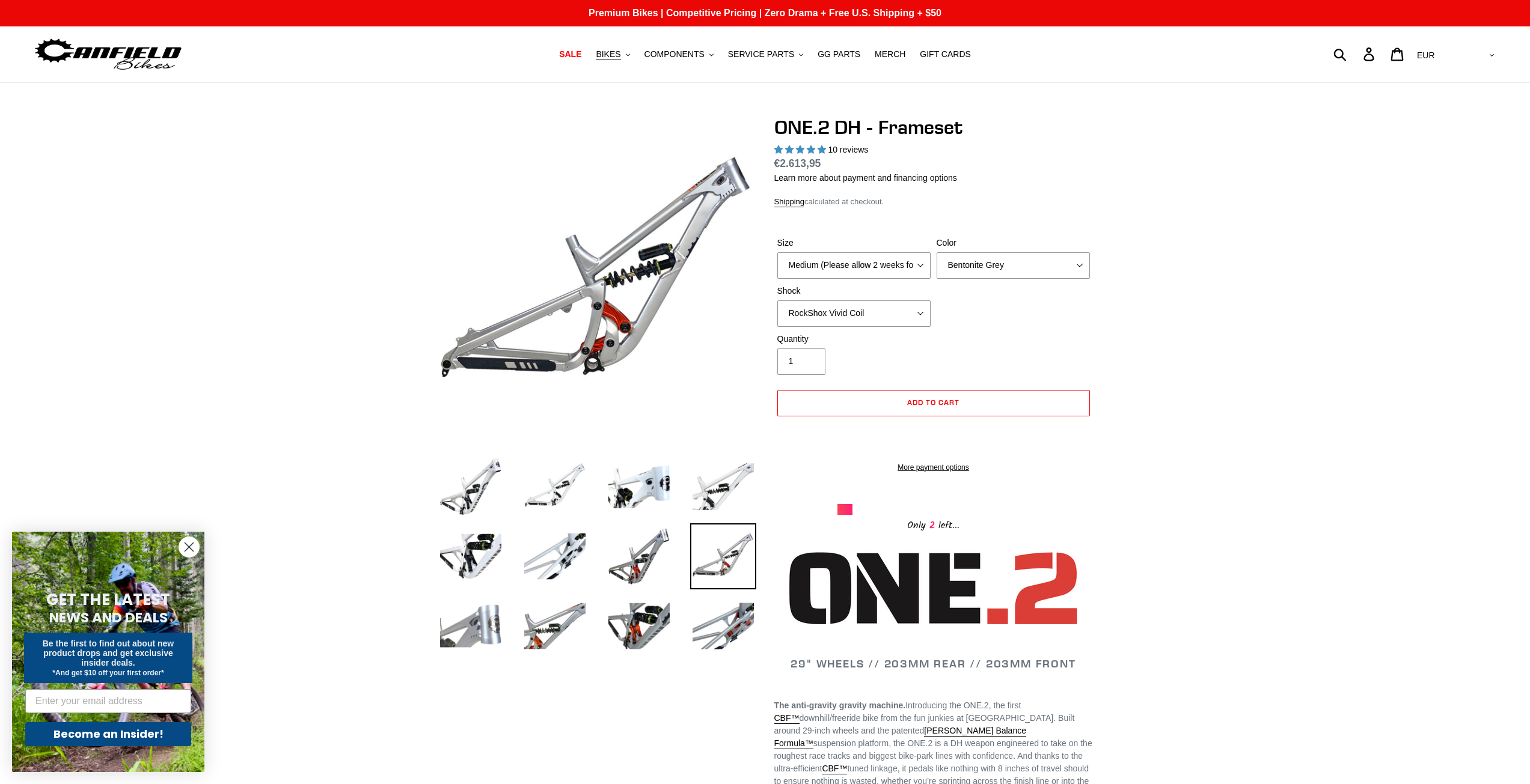
click at [492, 639] on img at bounding box center [471, 626] width 66 height 66
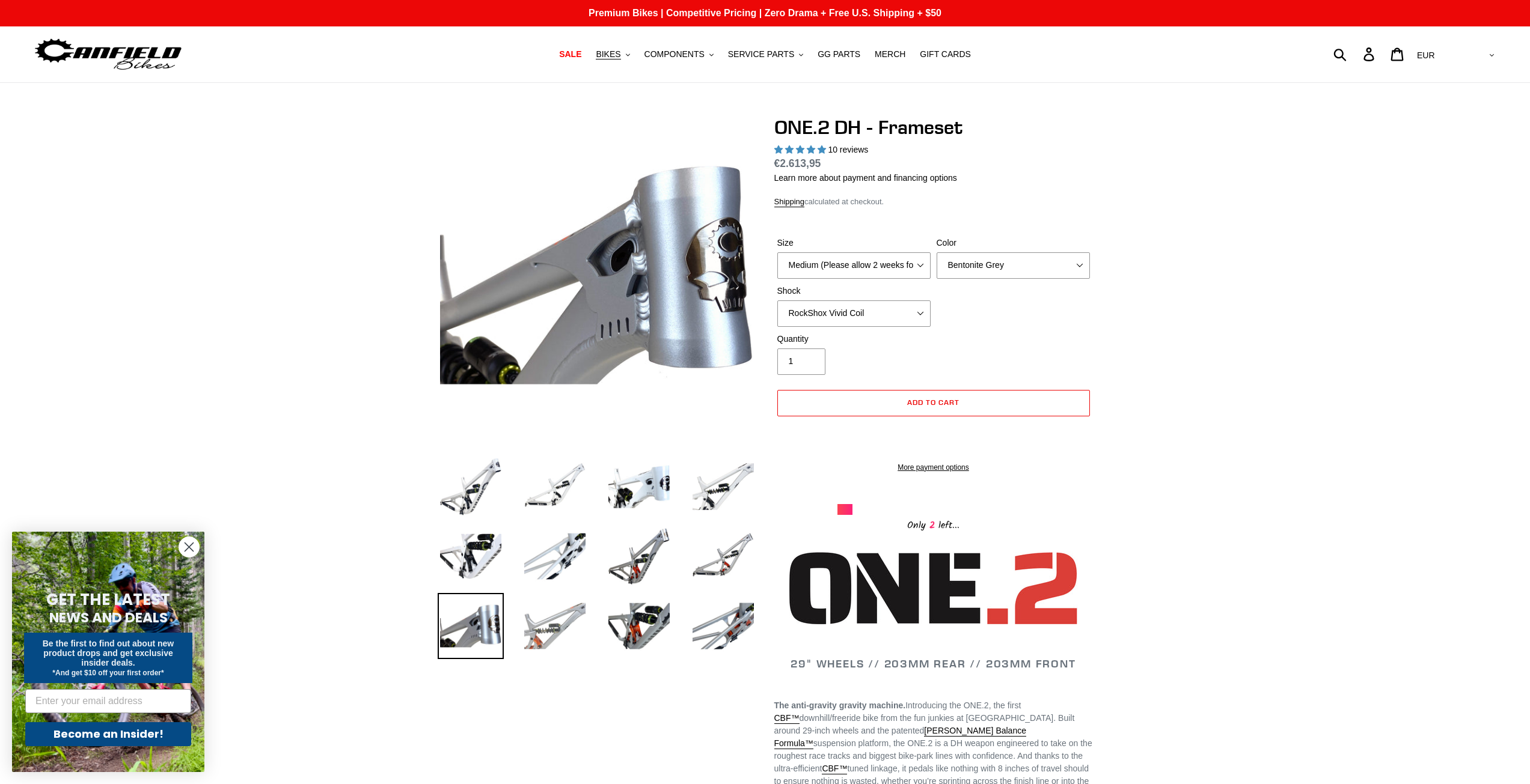
click at [547, 629] on img at bounding box center [555, 626] width 66 height 66
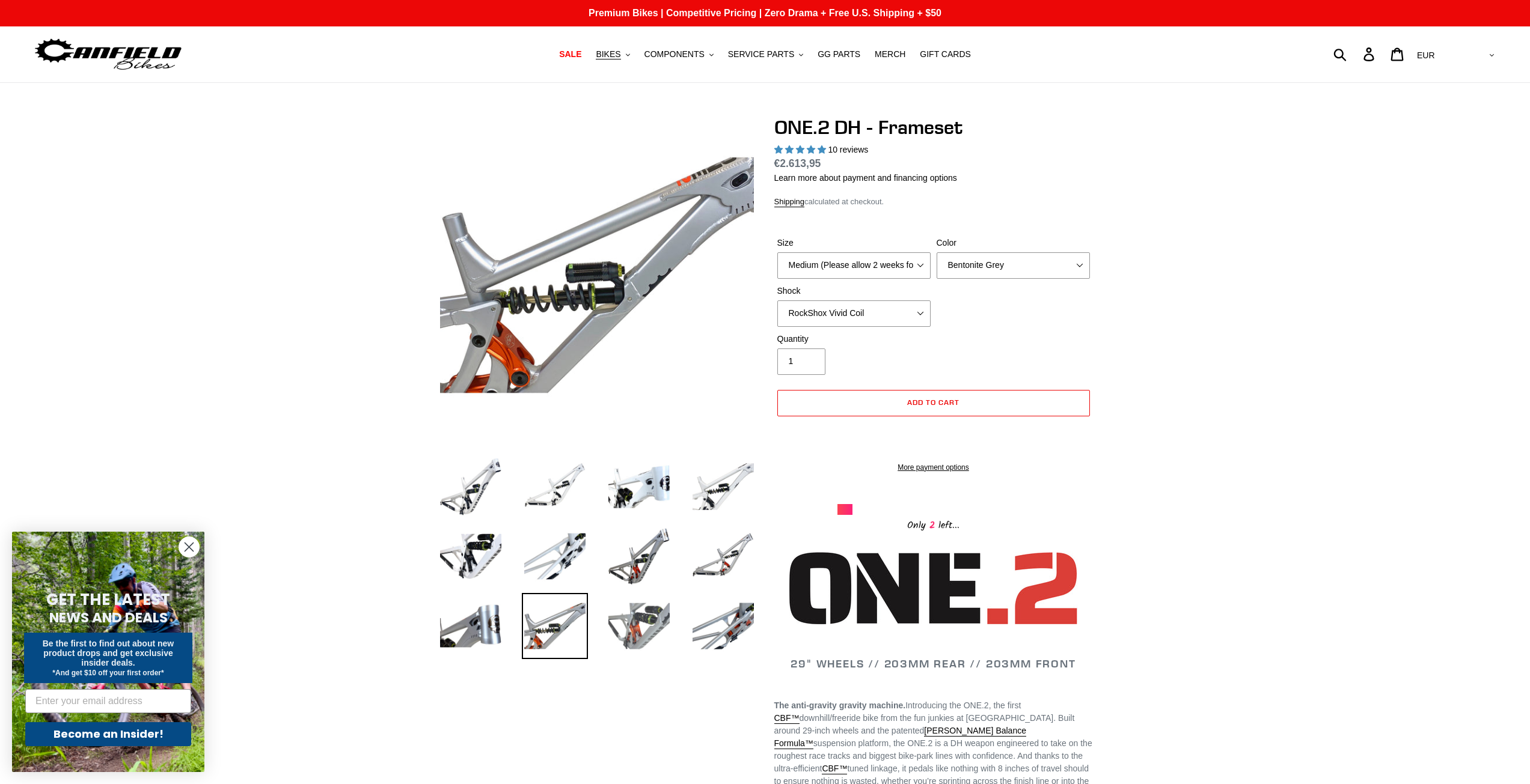
click at [613, 624] on img at bounding box center [639, 626] width 66 height 66
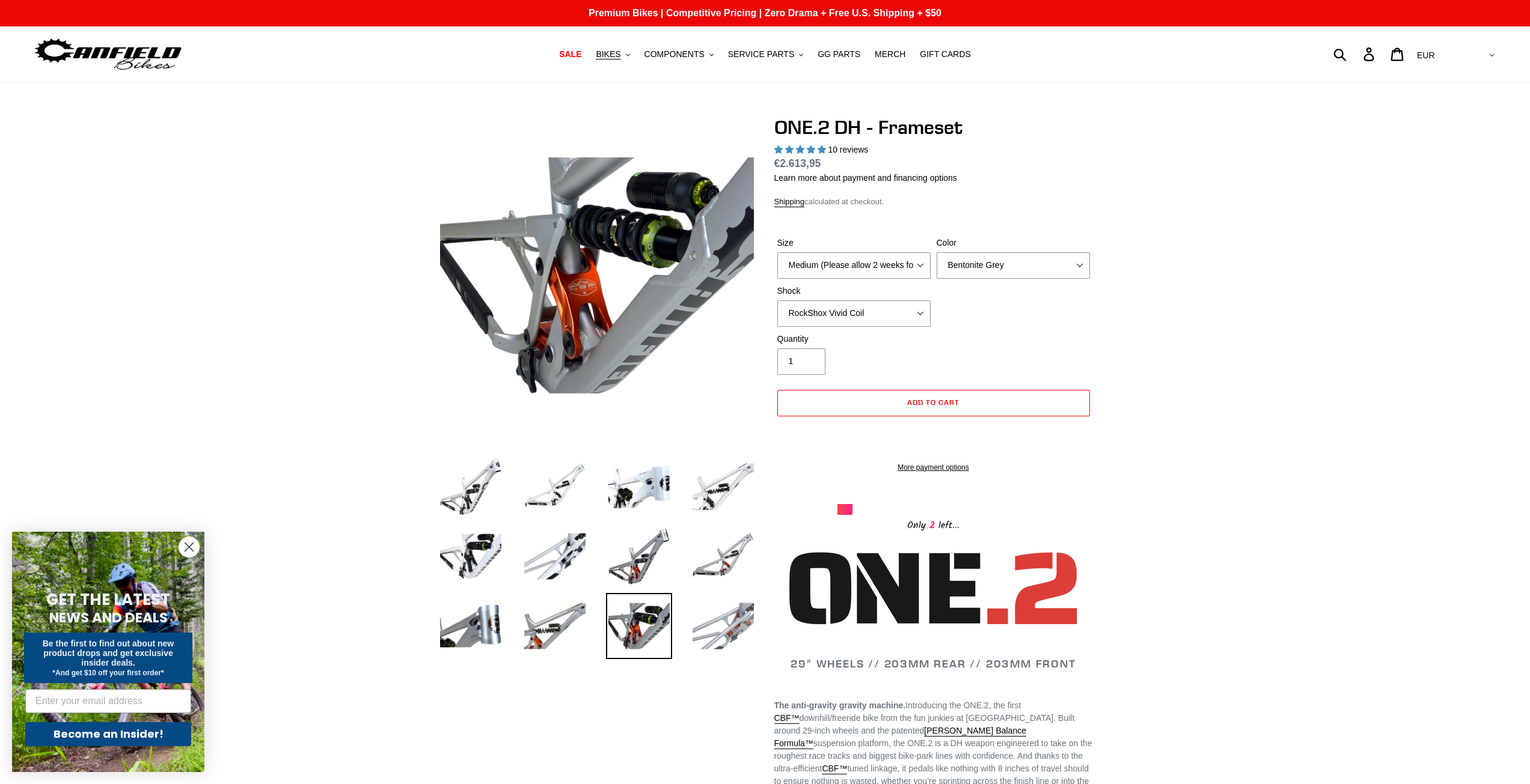
click at [723, 623] on img at bounding box center [723, 626] width 66 height 66
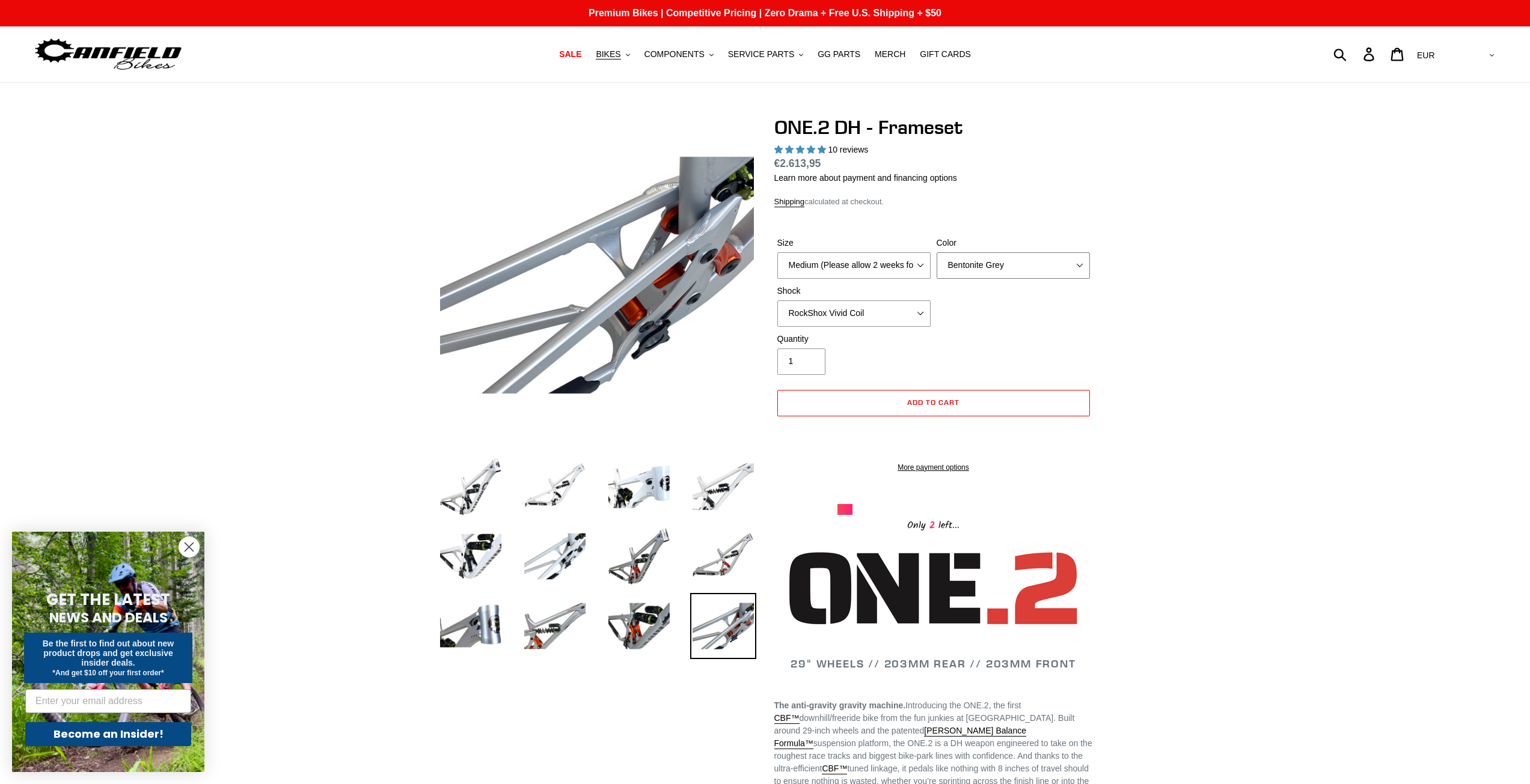
click at [1046, 261] on select "Avalanche White Bentonite Grey" at bounding box center [1013, 265] width 153 height 26
drag, startPoint x: 1217, startPoint y: 289, endPoint x: 1218, endPoint y: 296, distance: 7.1
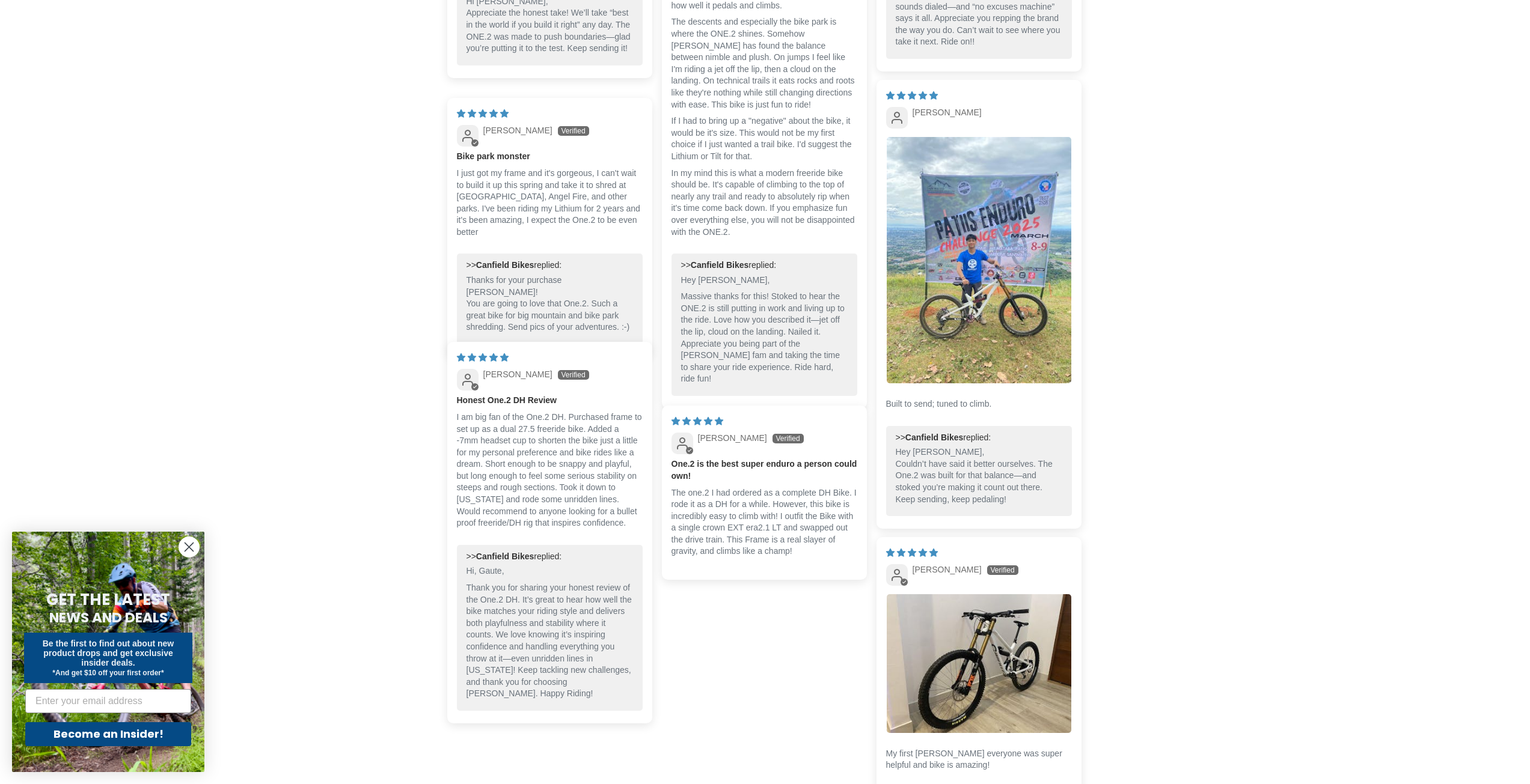
scroll to position [2884, 0]
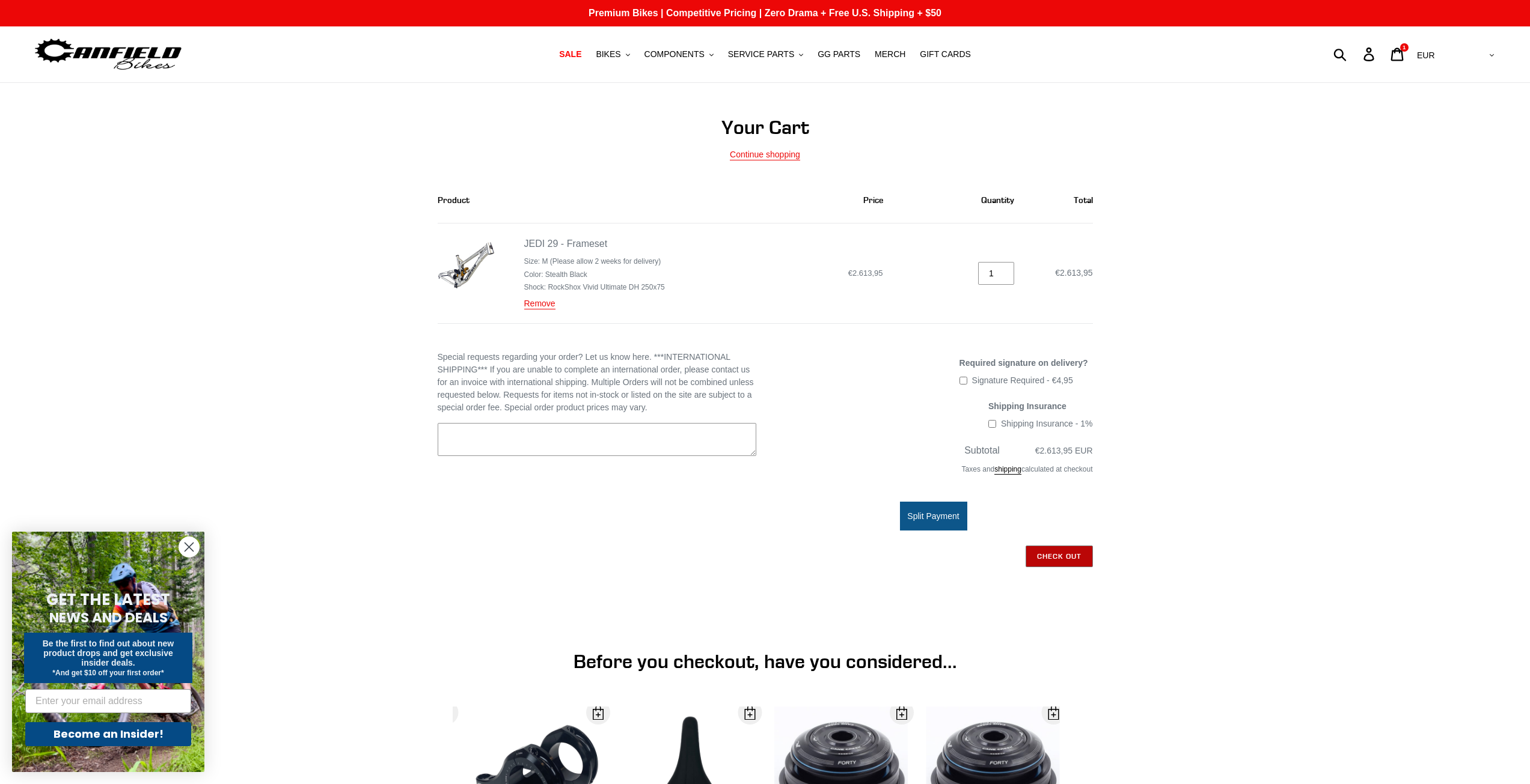
click at [1075, 556] on input "Check out" at bounding box center [1059, 556] width 68 height 21
